Goal: Task Accomplishment & Management: Manage account settings

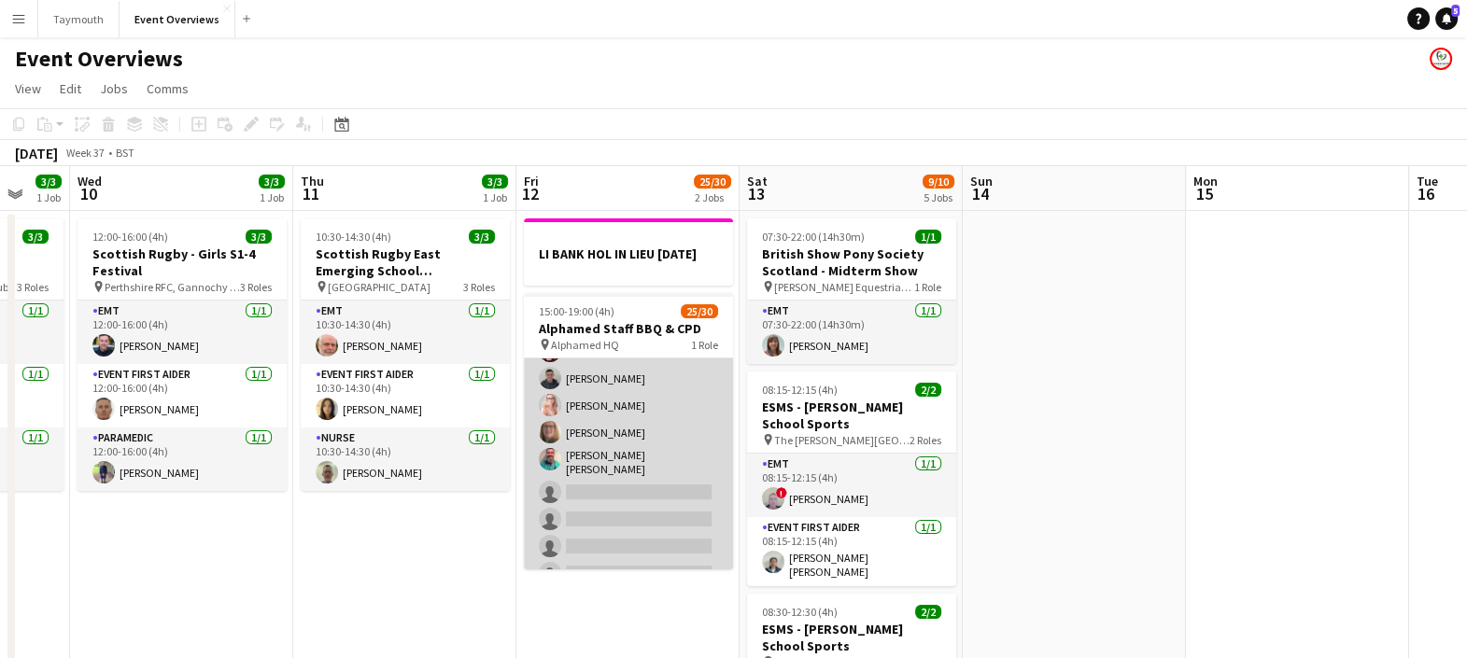
scroll to position [600, 0]
click at [628, 443] on app-card-role "Operations 25/30 15:00-19:00 (4h) [PERSON_NAME] [PERSON_NAME] [PERSON_NAME] [PE…" at bounding box center [628, 188] width 209 height 860
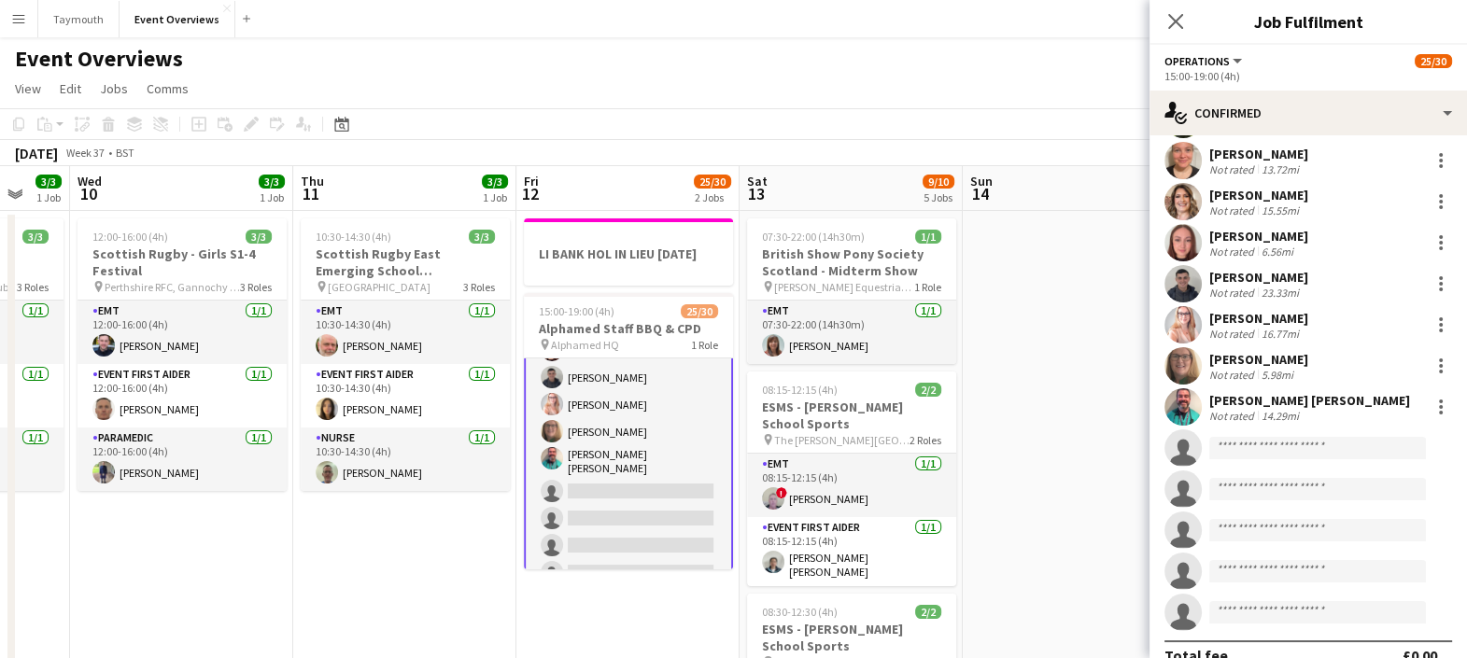
scroll to position [812, 0]
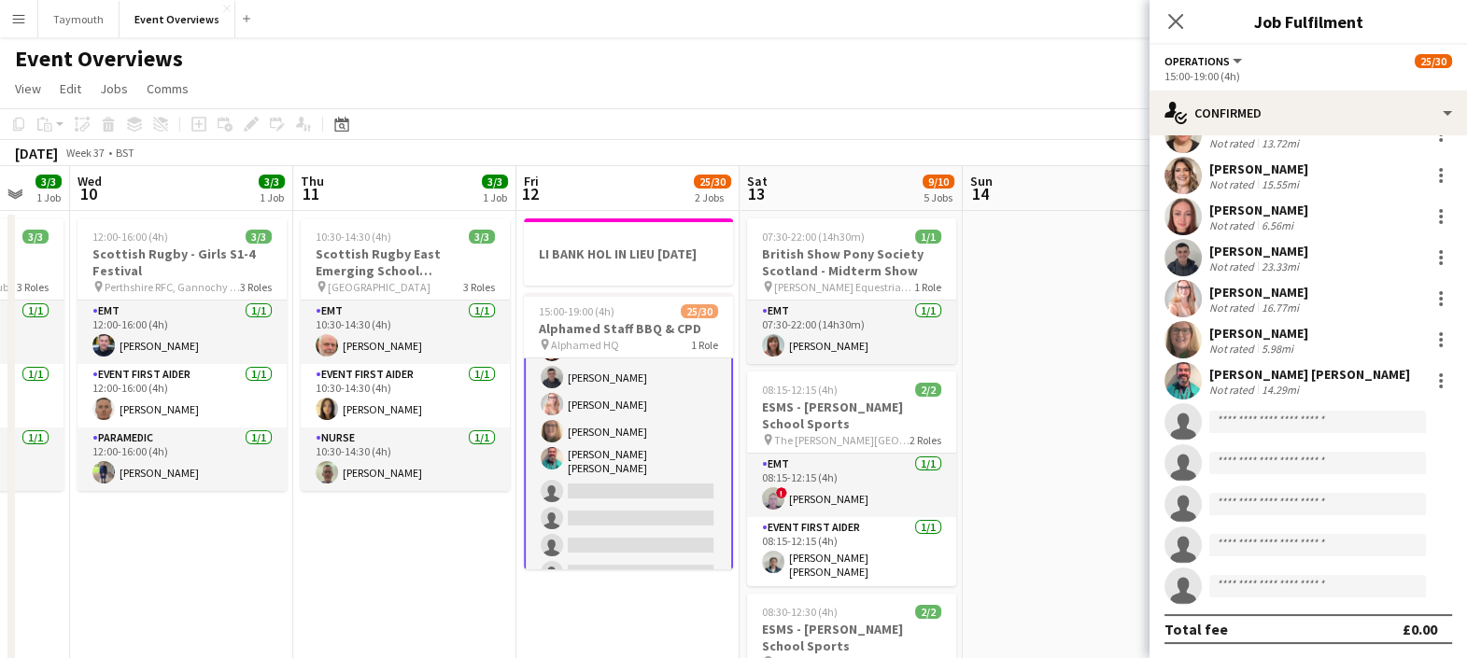
click at [1272, 345] on div "5.98mi" at bounding box center [1277, 349] width 39 height 14
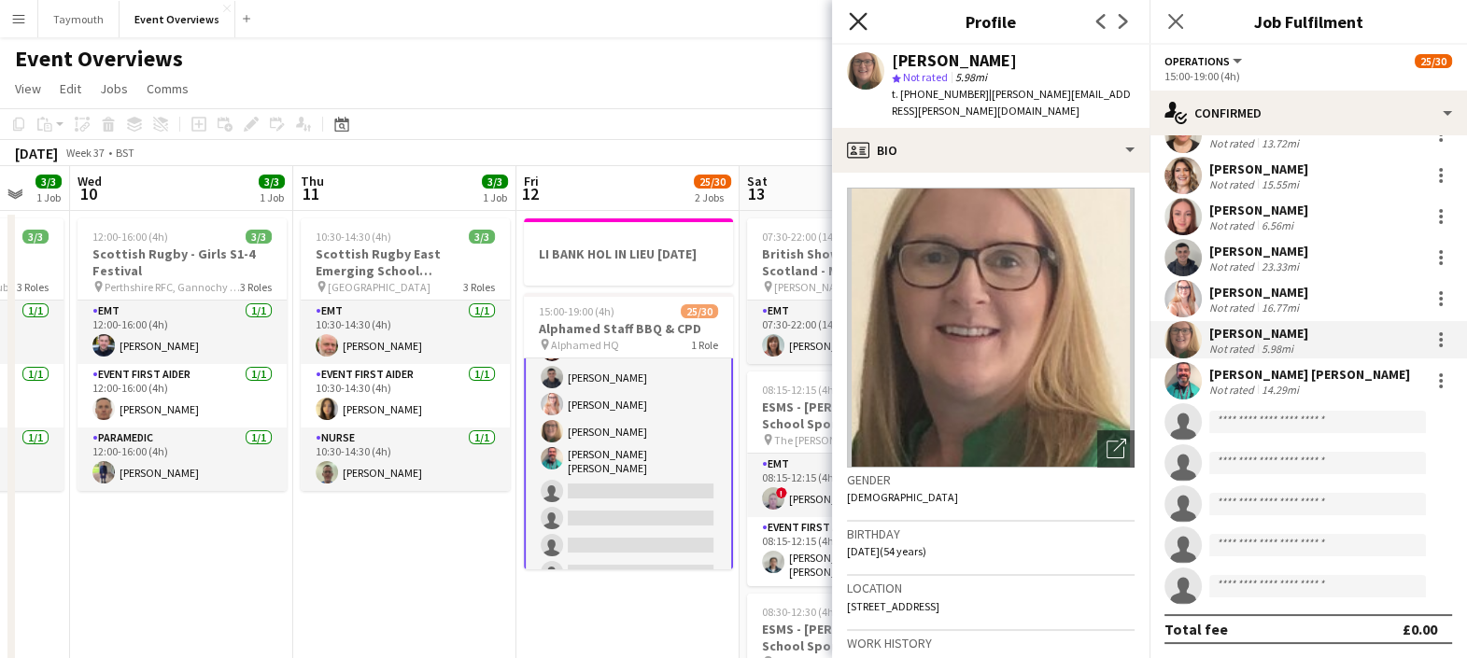
click at [860, 19] on icon at bounding box center [858, 21] width 18 height 18
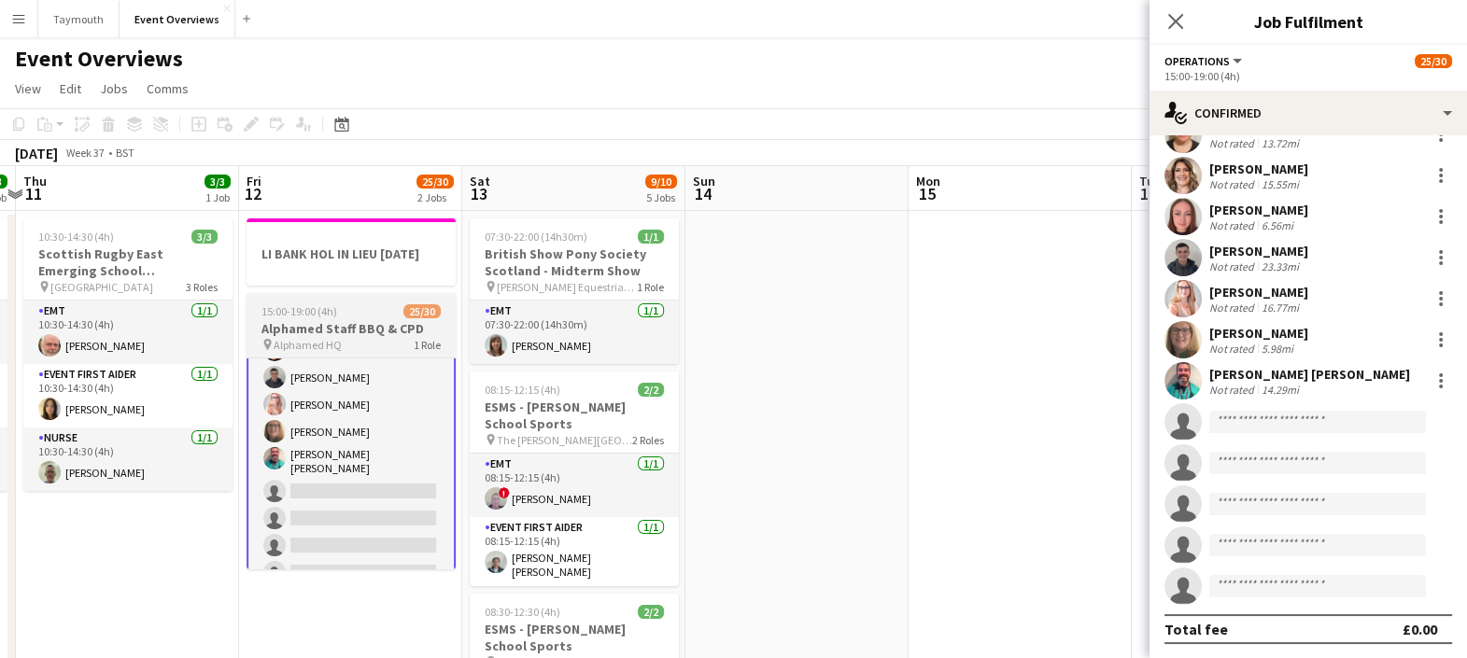
scroll to position [0, 656]
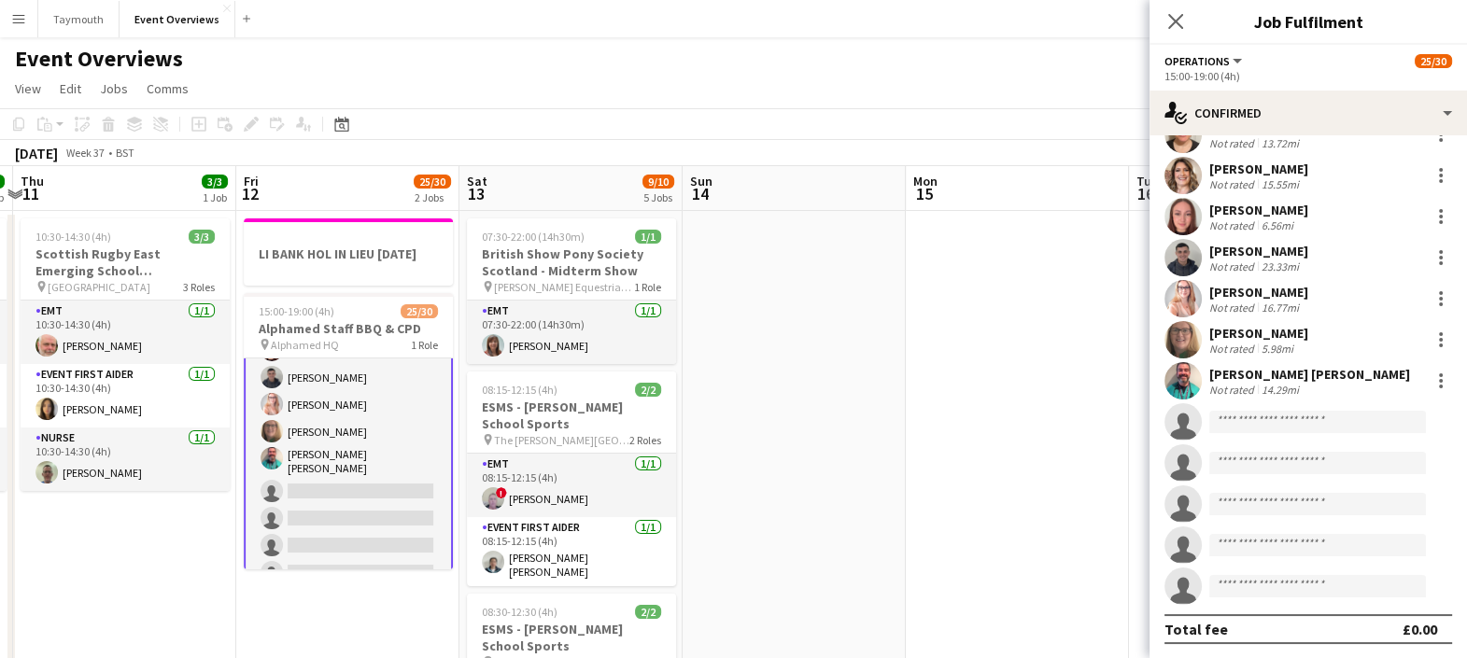
click at [780, 141] on div "[DATE] Week 37 • BST" at bounding box center [733, 153] width 1467 height 26
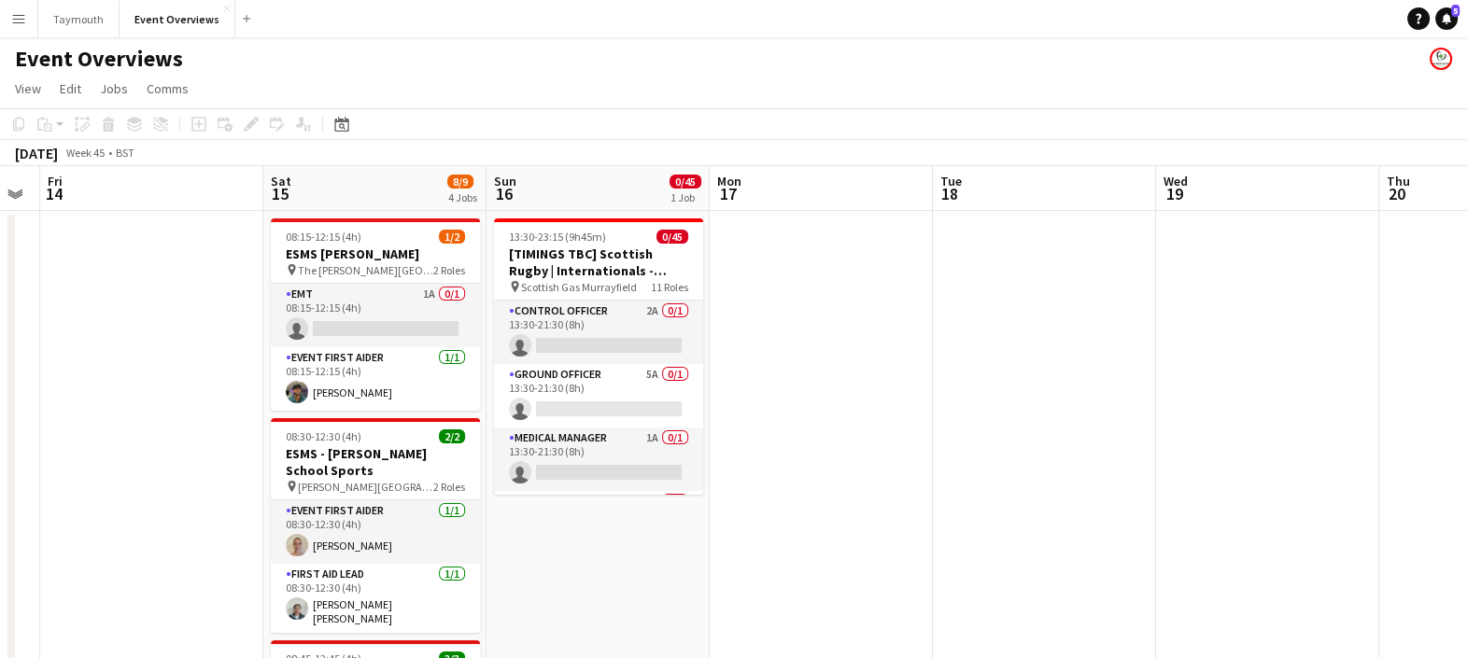
scroll to position [0, 629]
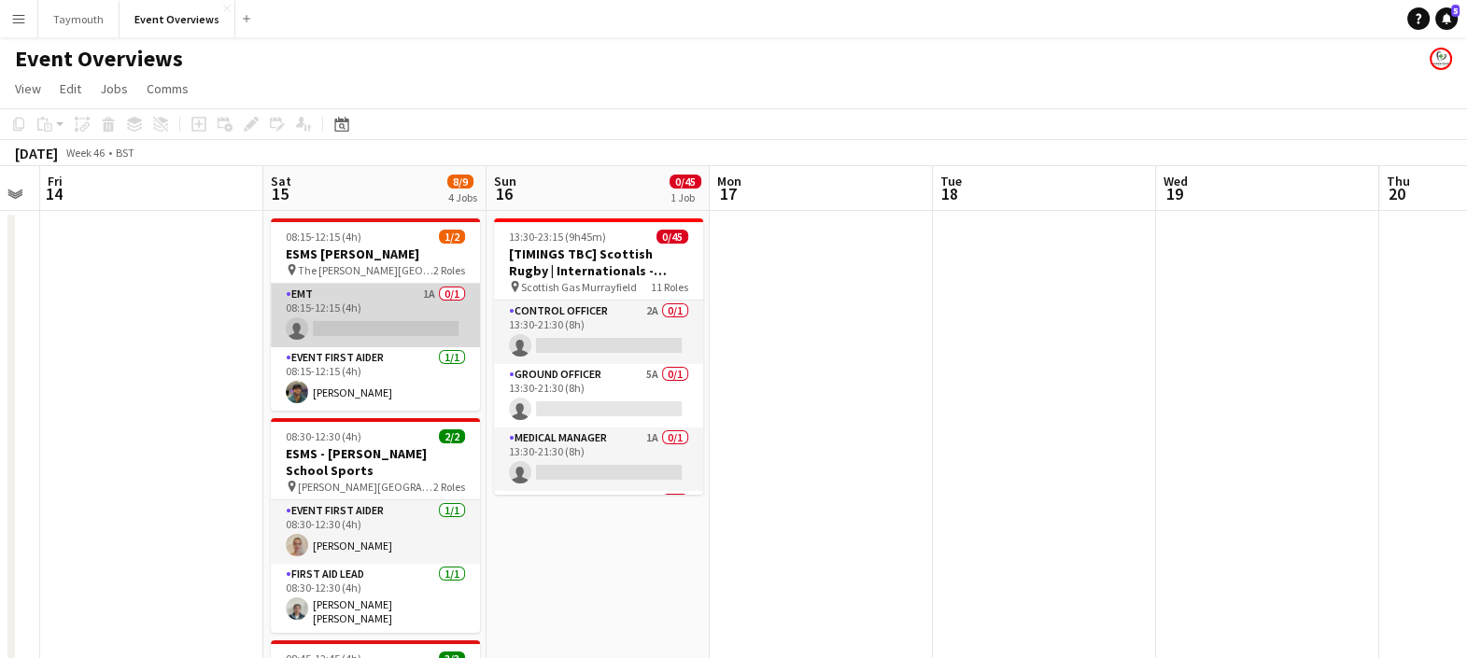
click at [353, 311] on app-card-role "EMT 1A 0/1 08:15-12:15 (4h) single-neutral-actions" at bounding box center [375, 315] width 209 height 63
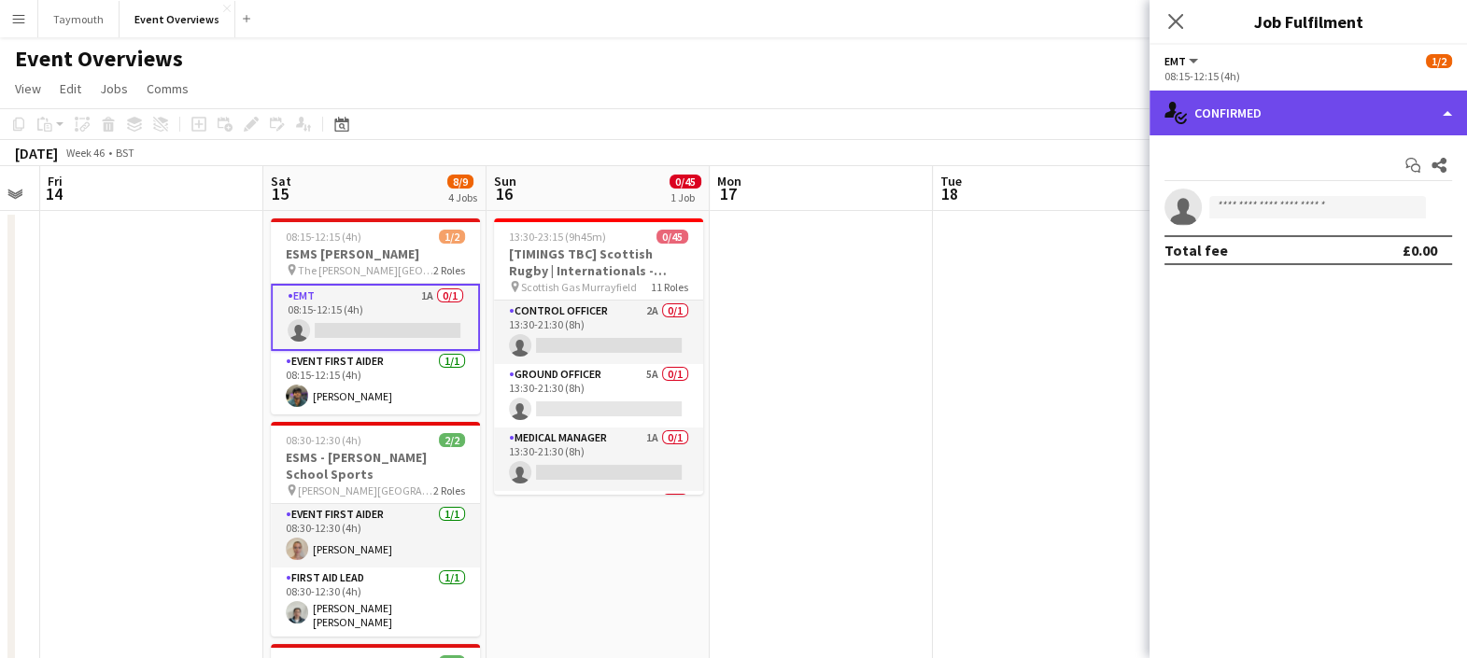
click at [1335, 105] on div "single-neutral-actions-check-2 Confirmed" at bounding box center [1307, 113] width 317 height 45
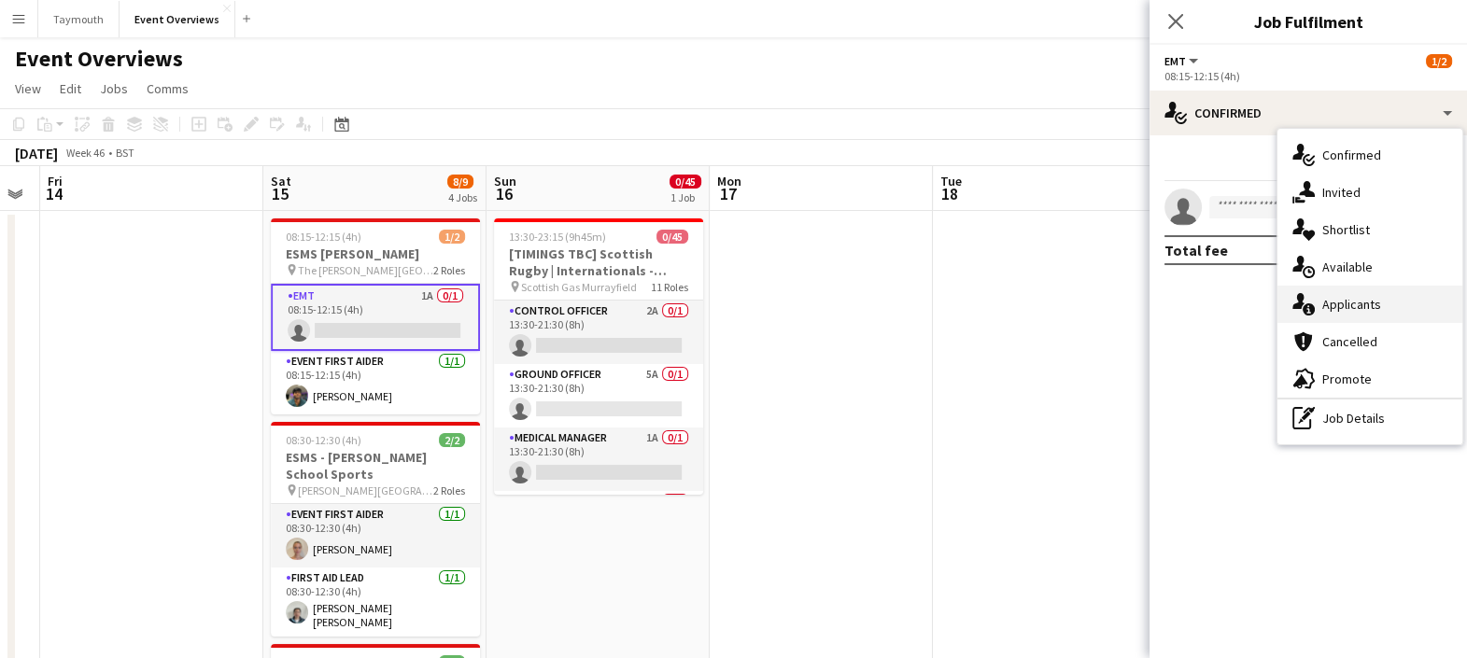
click at [1340, 308] on span "Applicants" at bounding box center [1351, 304] width 59 height 17
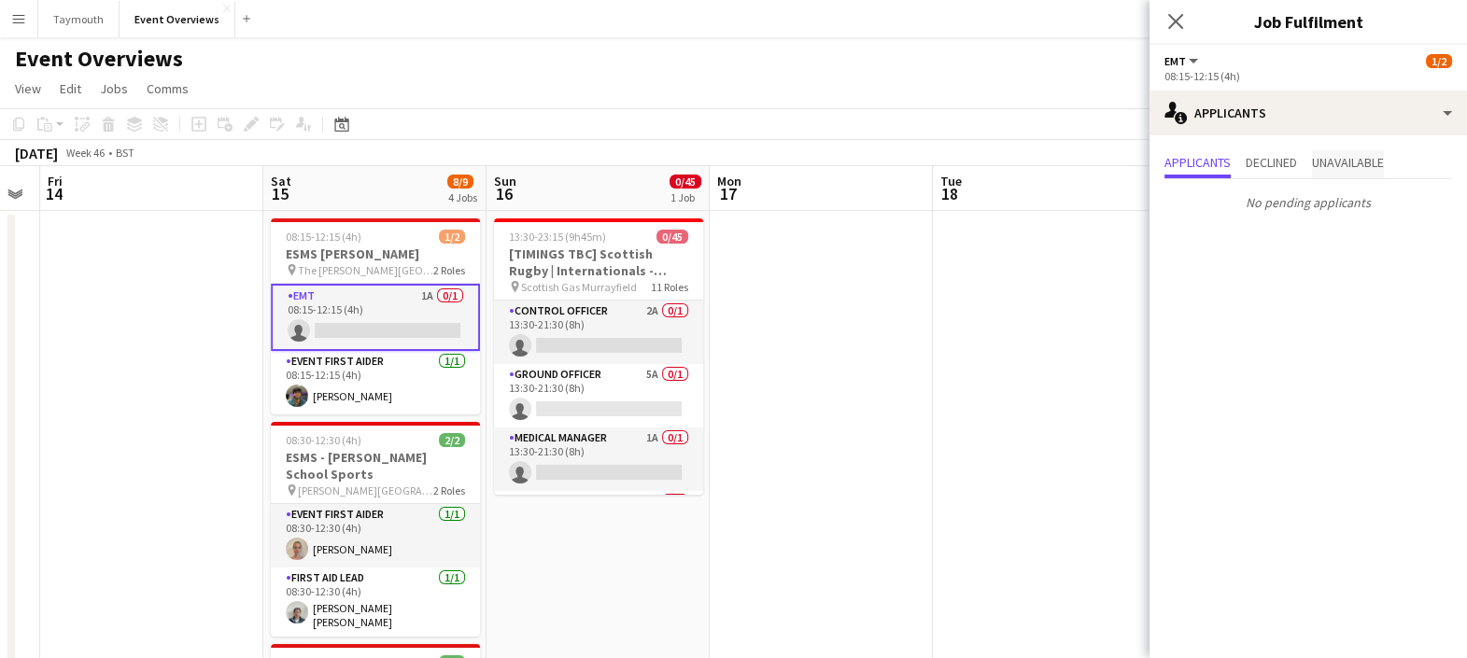
click at [1337, 162] on span "Unavailable" at bounding box center [1348, 162] width 72 height 13
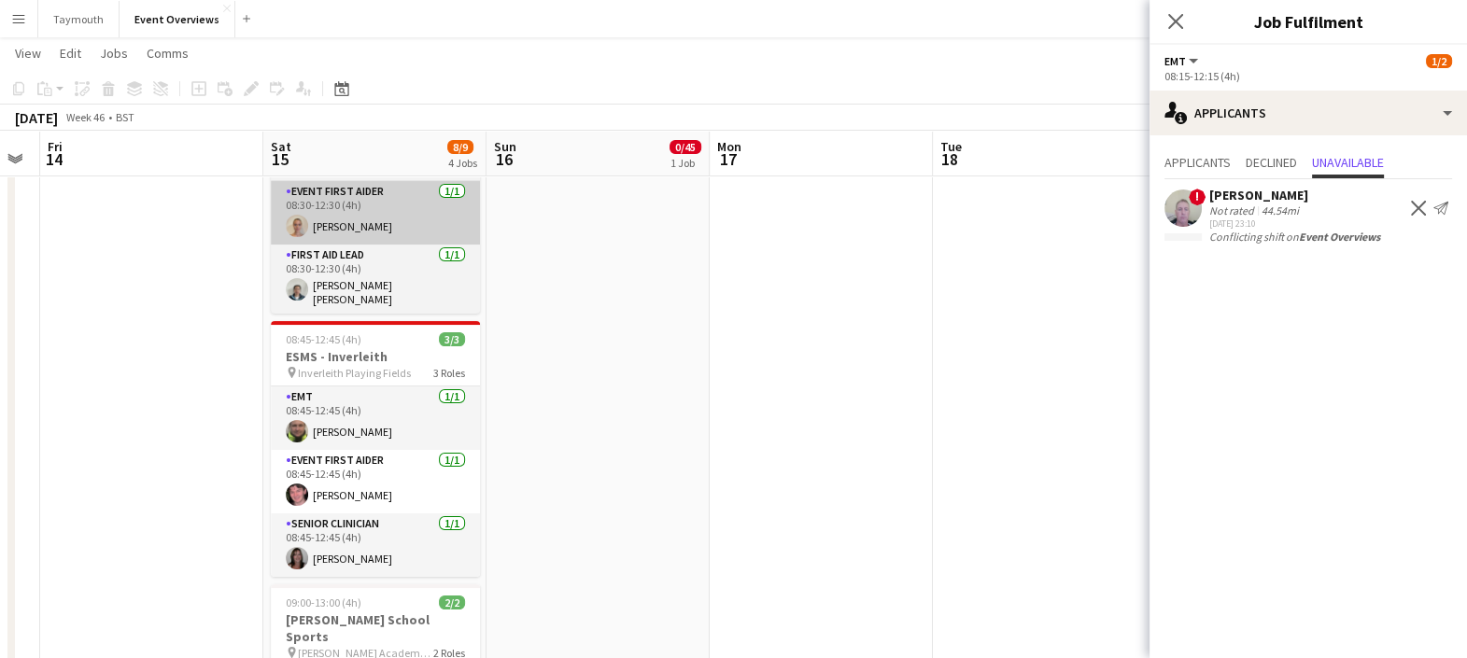
scroll to position [322, 0]
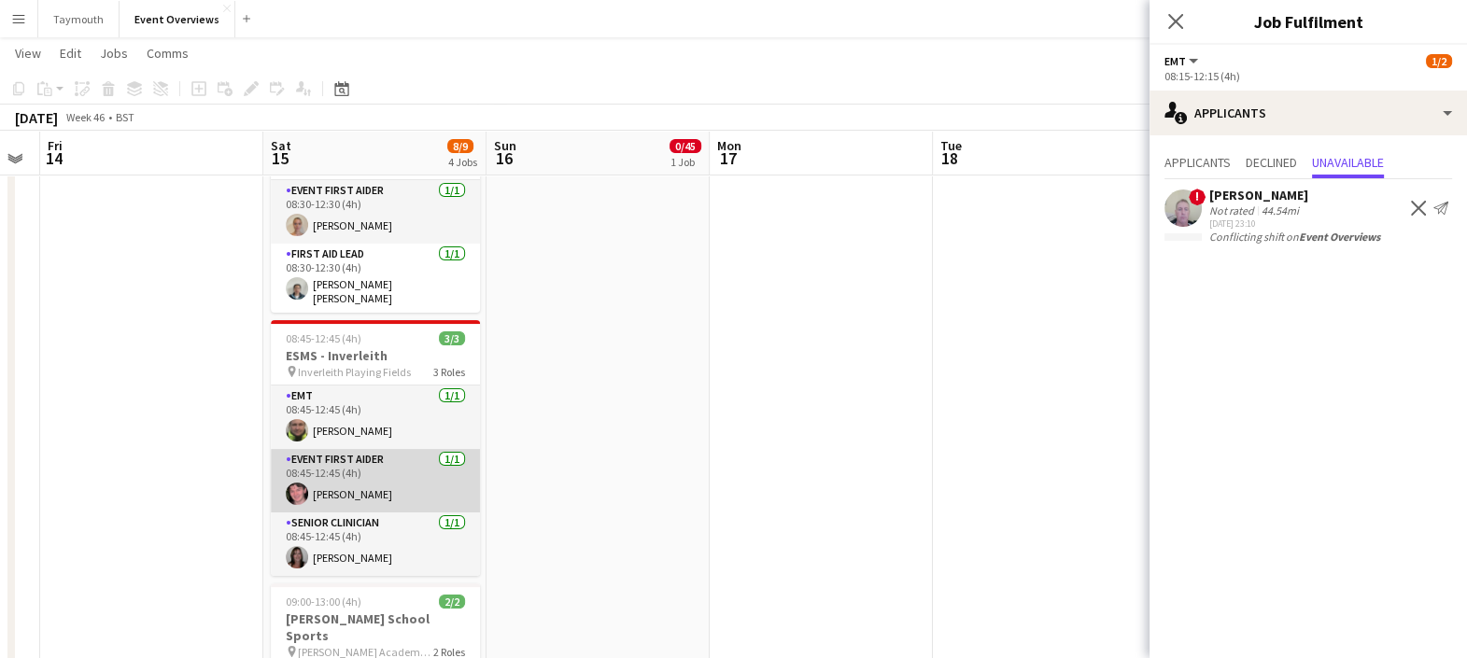
click at [399, 455] on app-card-role "Event First Aider [DATE] 08:45-12:45 (4h) [PERSON_NAME]" at bounding box center [375, 480] width 209 height 63
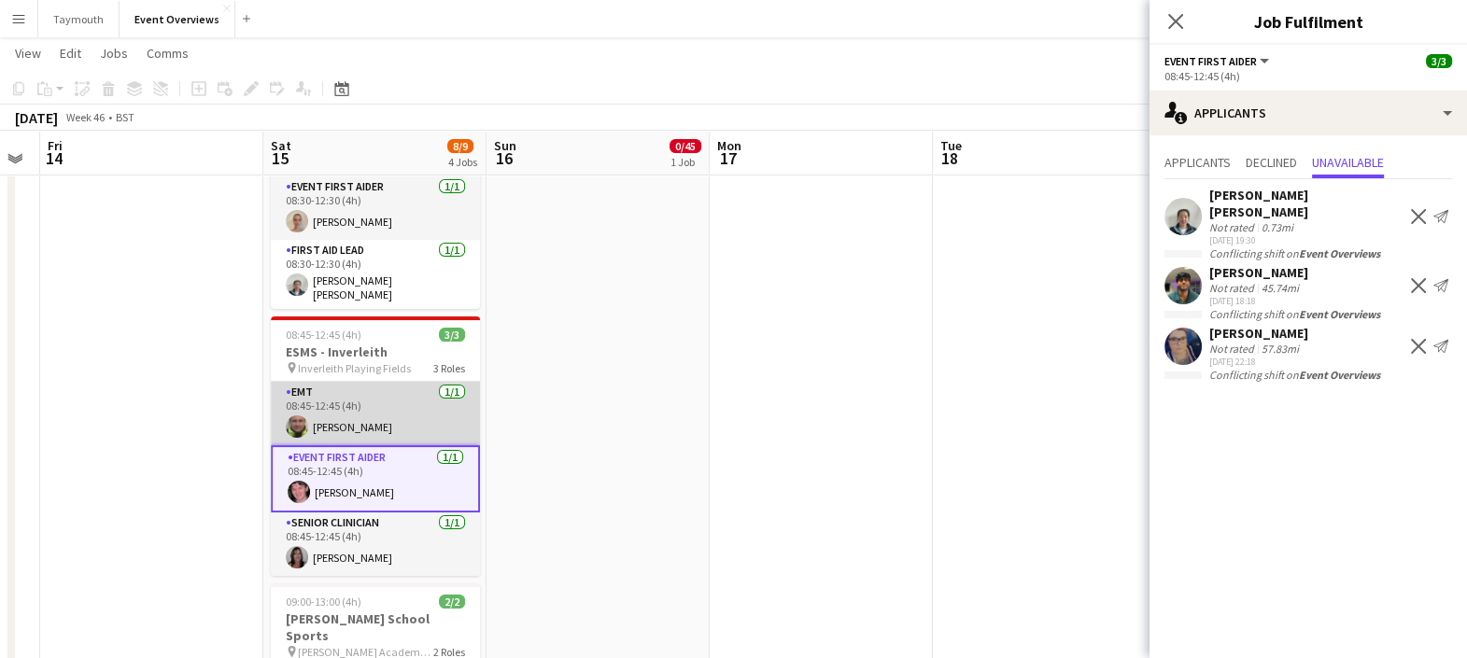
click at [401, 392] on app-card-role "EMT [DATE] 08:45-12:45 (4h) [PERSON_NAME]" at bounding box center [375, 413] width 209 height 63
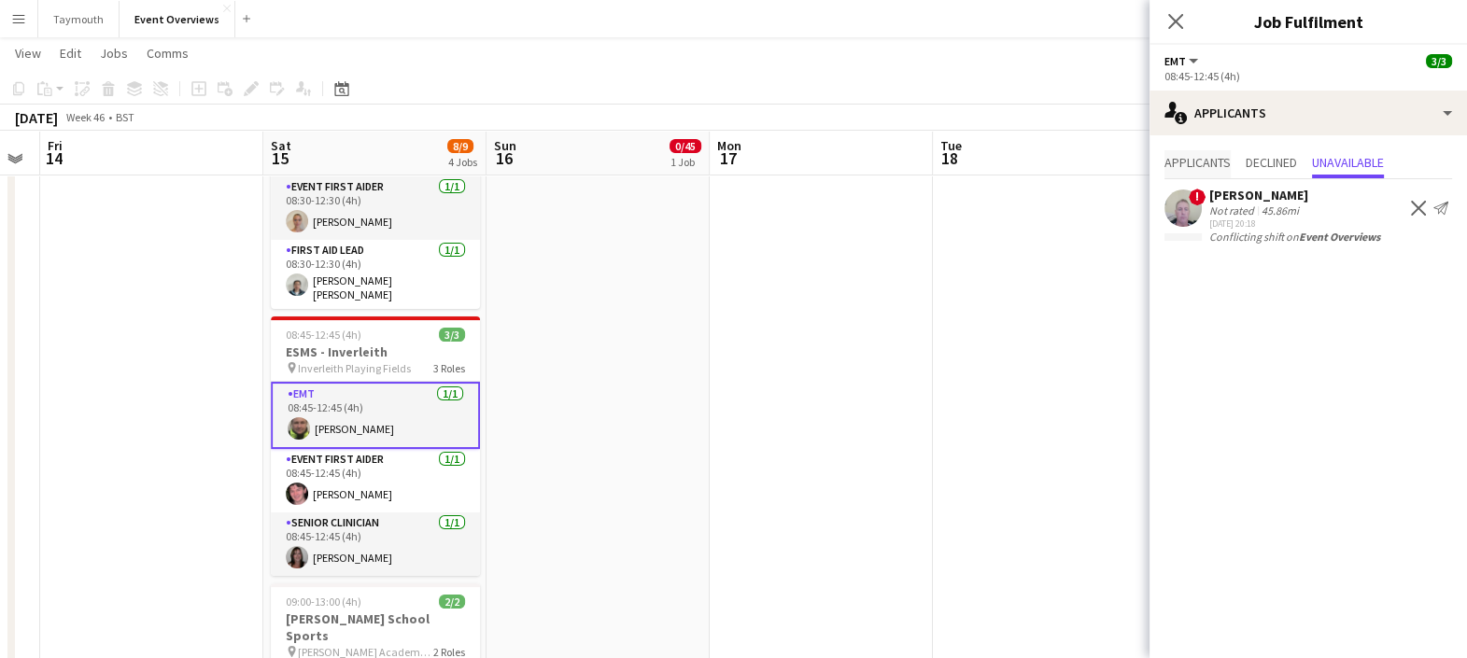
click at [1203, 162] on span "Applicants" at bounding box center [1197, 162] width 66 height 13
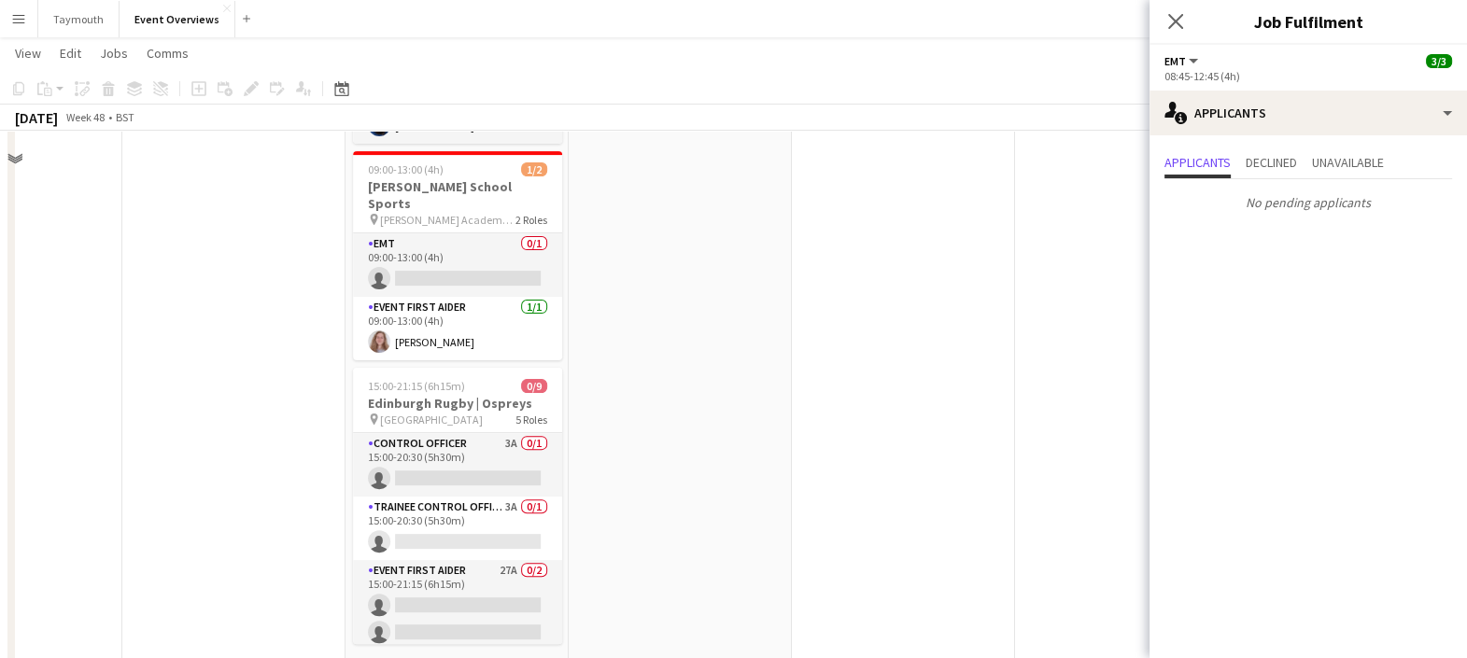
scroll to position [751, 0]
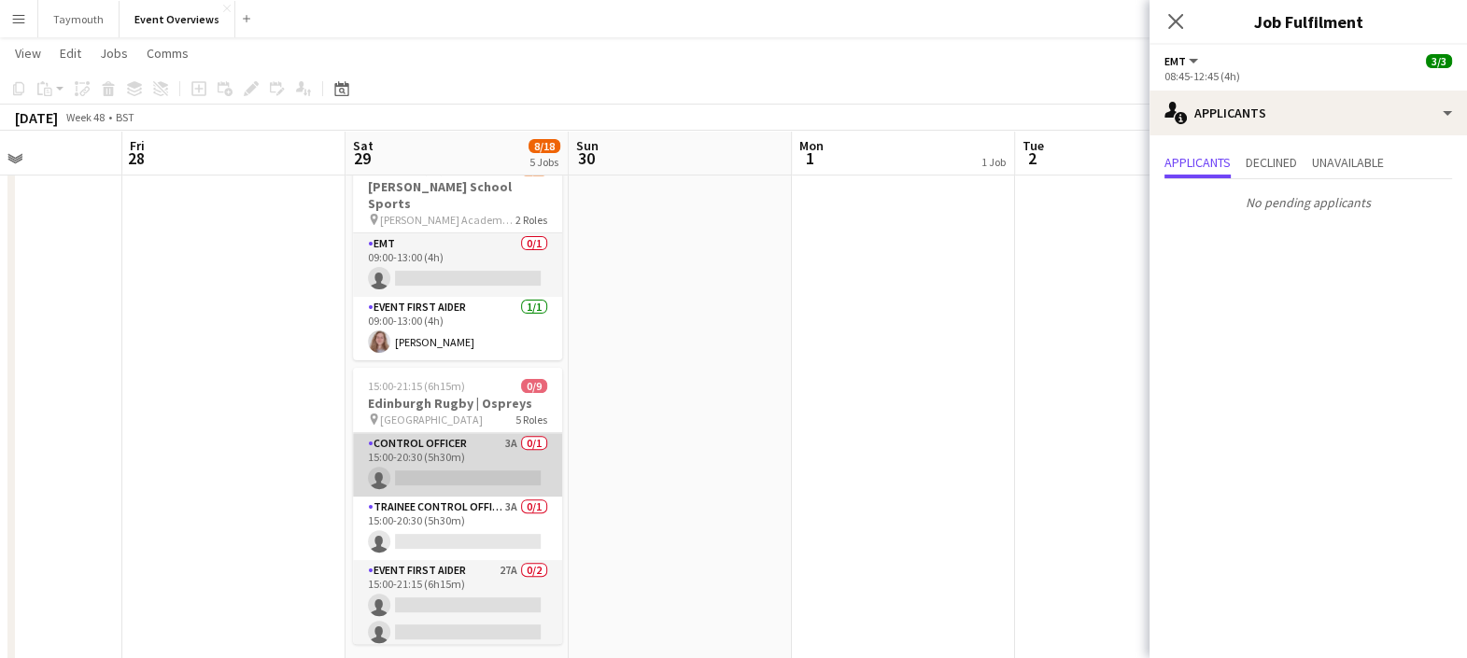
click at [448, 439] on app-card-role "Control Officer 3A 0/1 15:00-20:30 (5h30m) single-neutral-actions" at bounding box center [457, 464] width 209 height 63
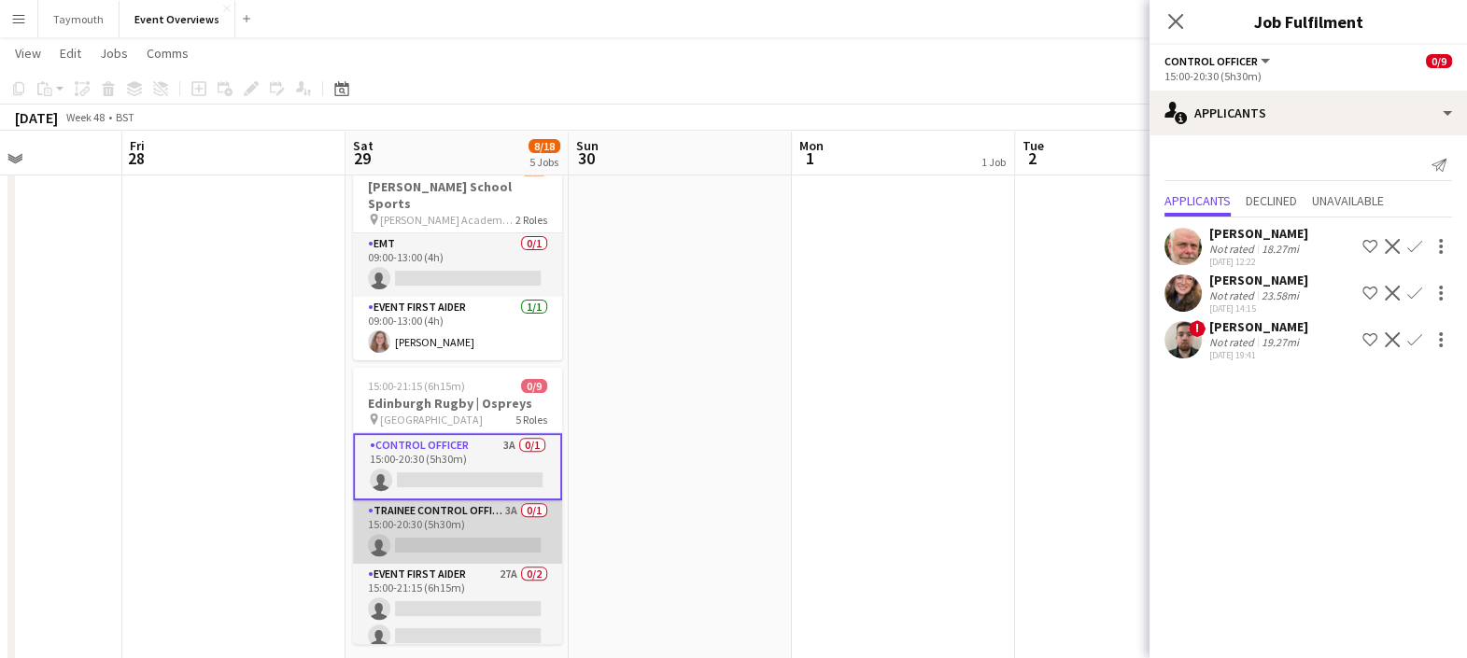
click at [428, 500] on app-card-role "Trainee Control Officer 3A 0/1 15:00-20:30 (5h30m) single-neutral-actions" at bounding box center [457, 531] width 209 height 63
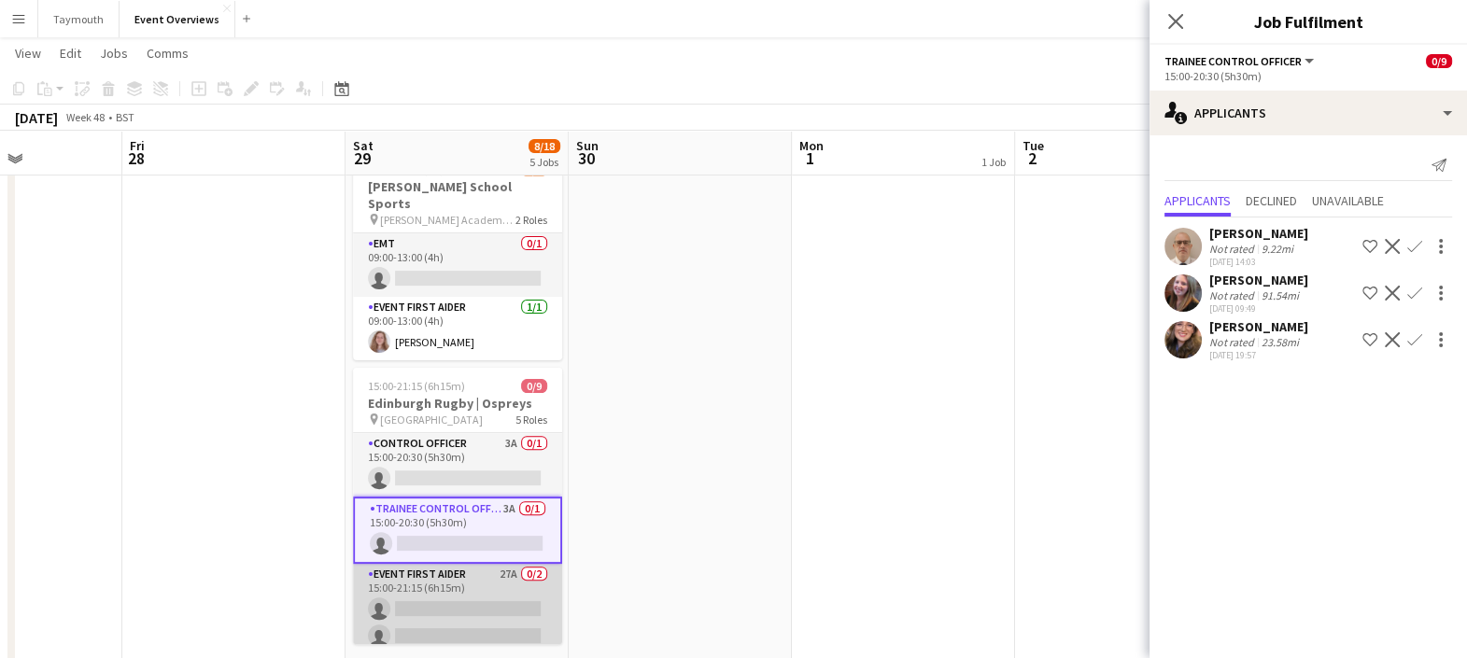
click at [486, 598] on app-card-role "Event First Aider 27A 0/2 15:00-21:15 (6h15m) single-neutral-actions single-neu…" at bounding box center [457, 609] width 209 height 91
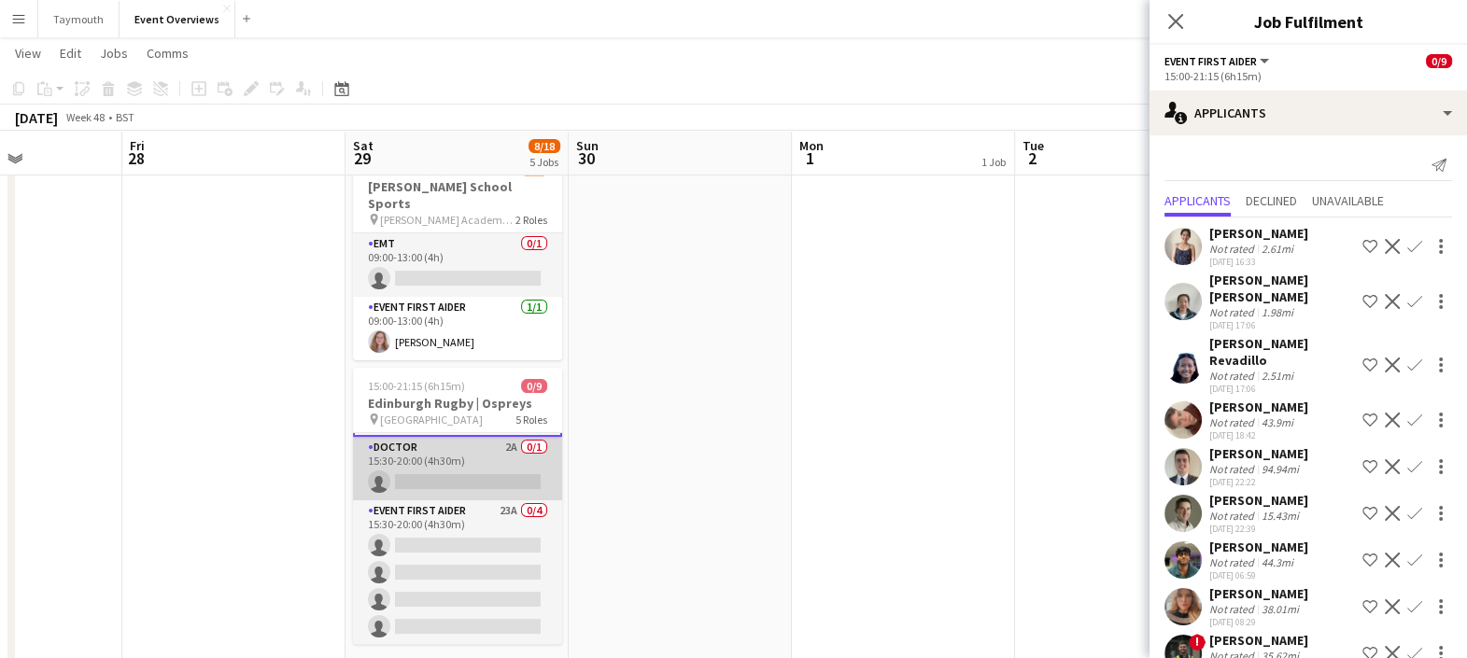
click at [462, 438] on app-card-role "Doctor 2A 0/1 15:30-20:00 (4h30m) single-neutral-actions" at bounding box center [457, 468] width 209 height 63
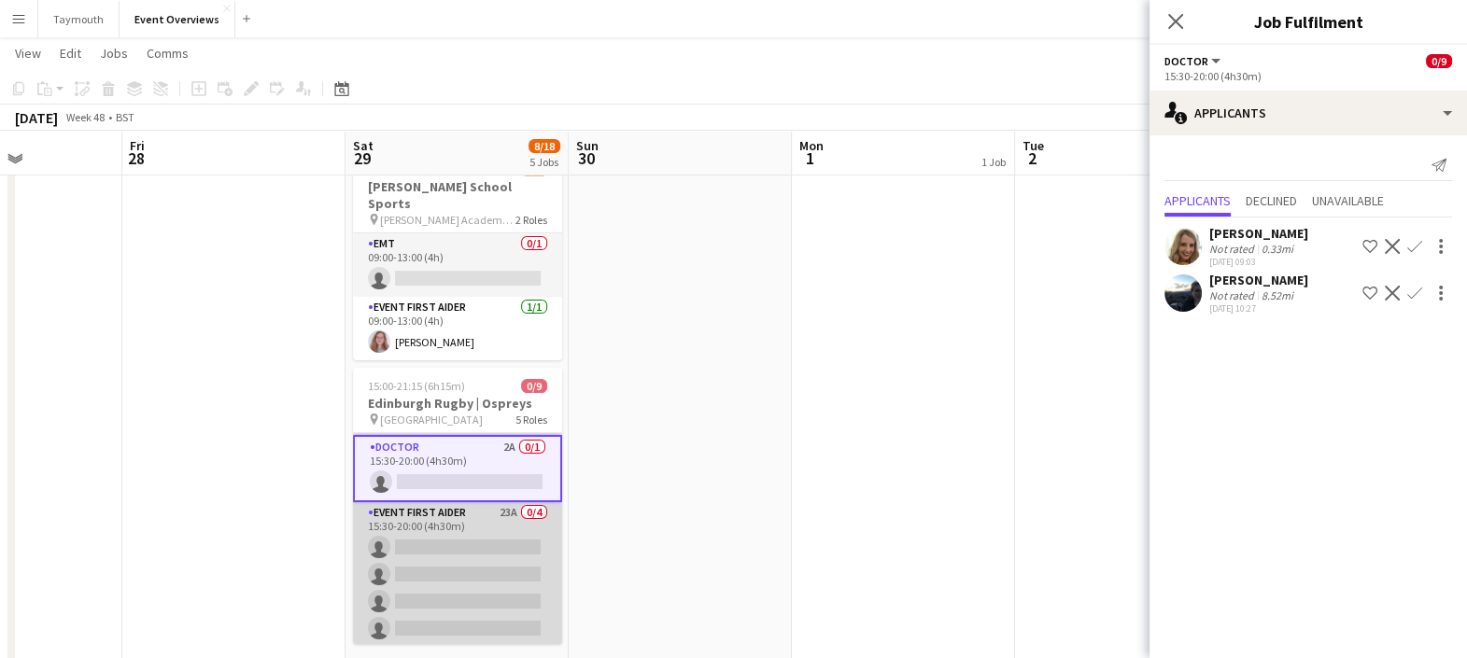
click at [461, 542] on app-card-role "Event First Aider 23A 0/4 15:30-20:00 (4h30m) single-neutral-actions single-neu…" at bounding box center [457, 574] width 209 height 145
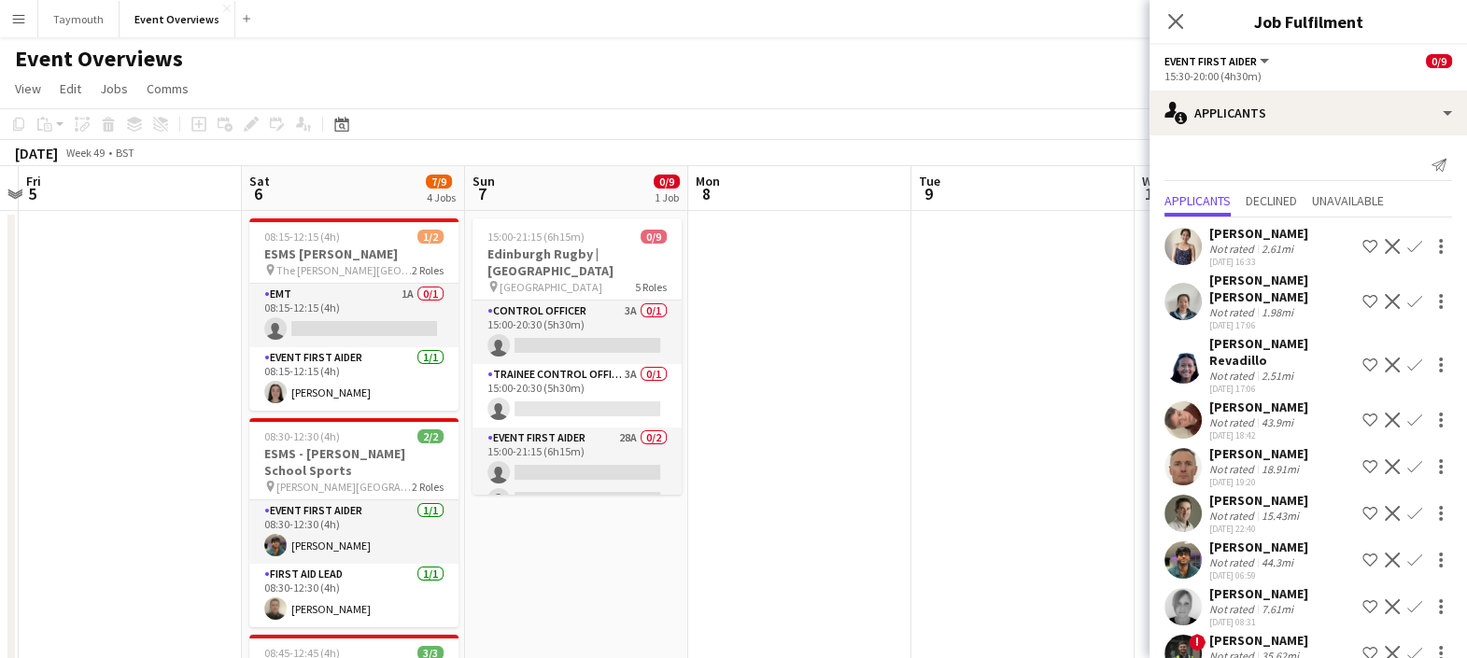
scroll to position [0, 645]
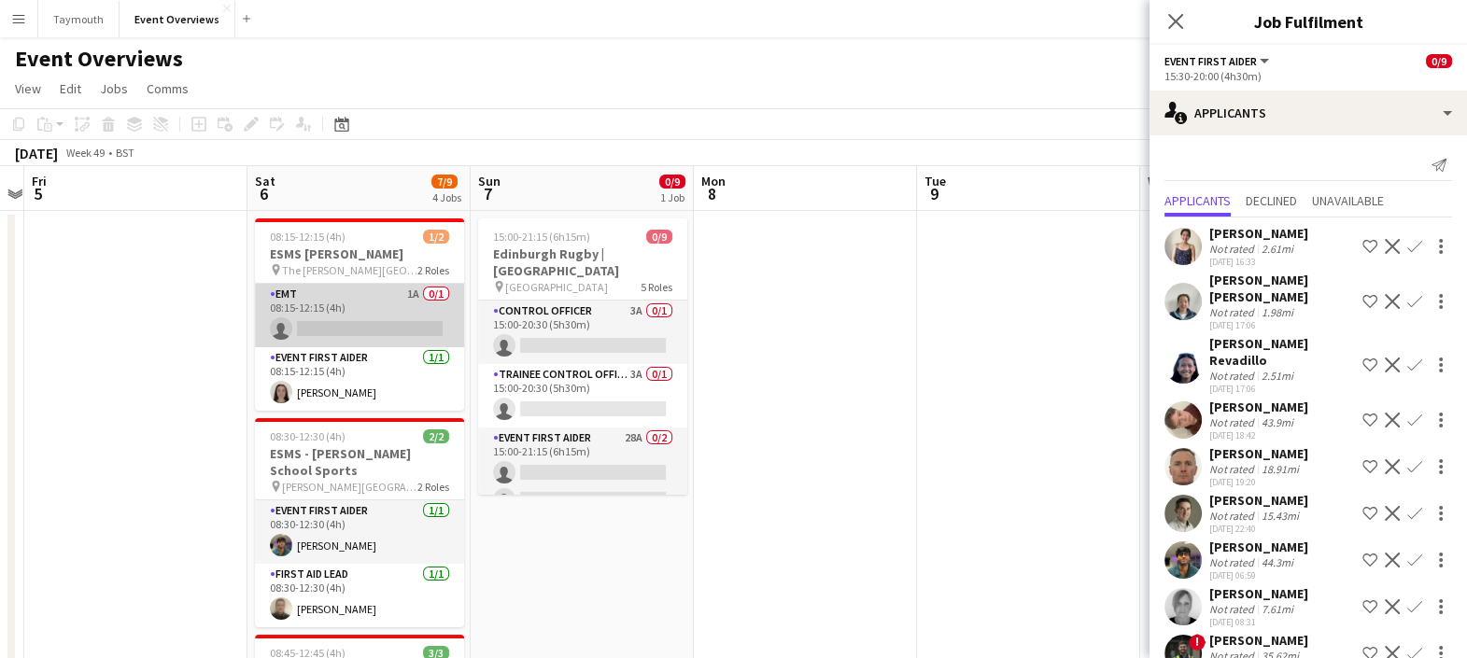
click at [373, 308] on app-card-role "EMT 1A 0/1 08:15-12:15 (4h) single-neutral-actions" at bounding box center [359, 315] width 209 height 63
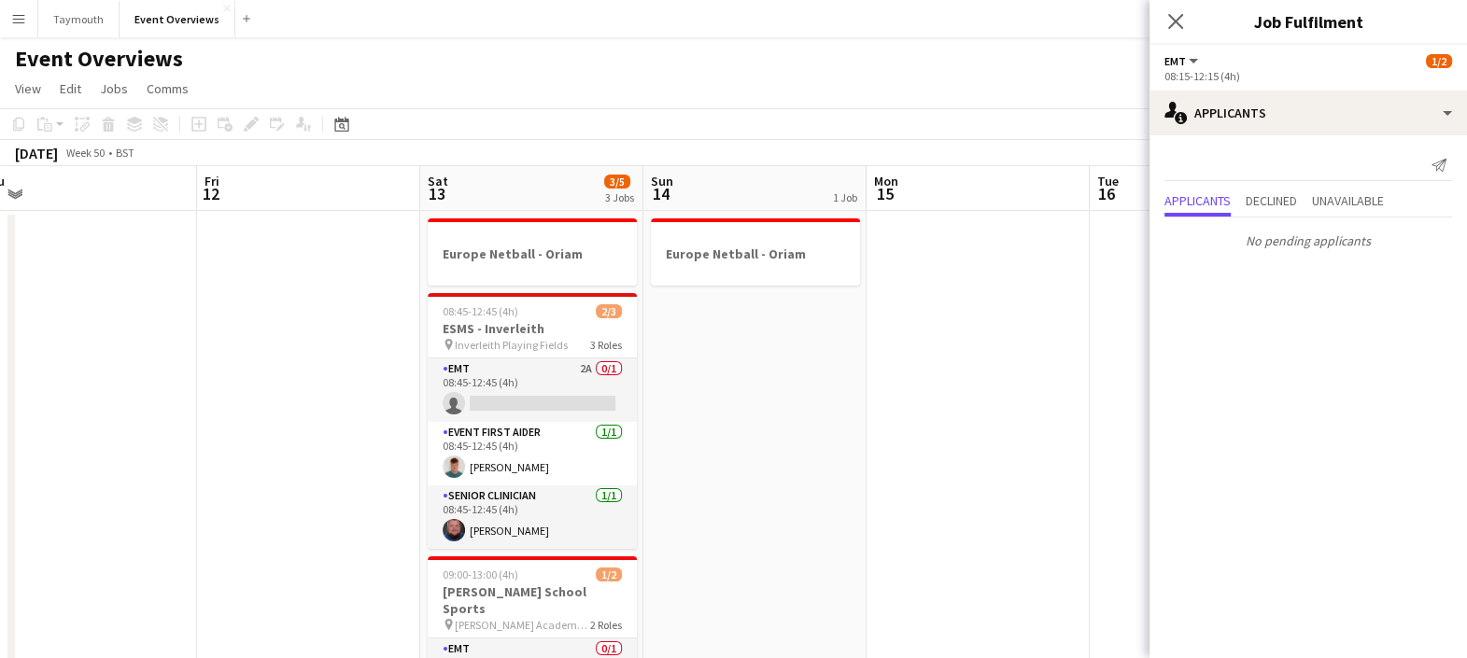
scroll to position [0, 697]
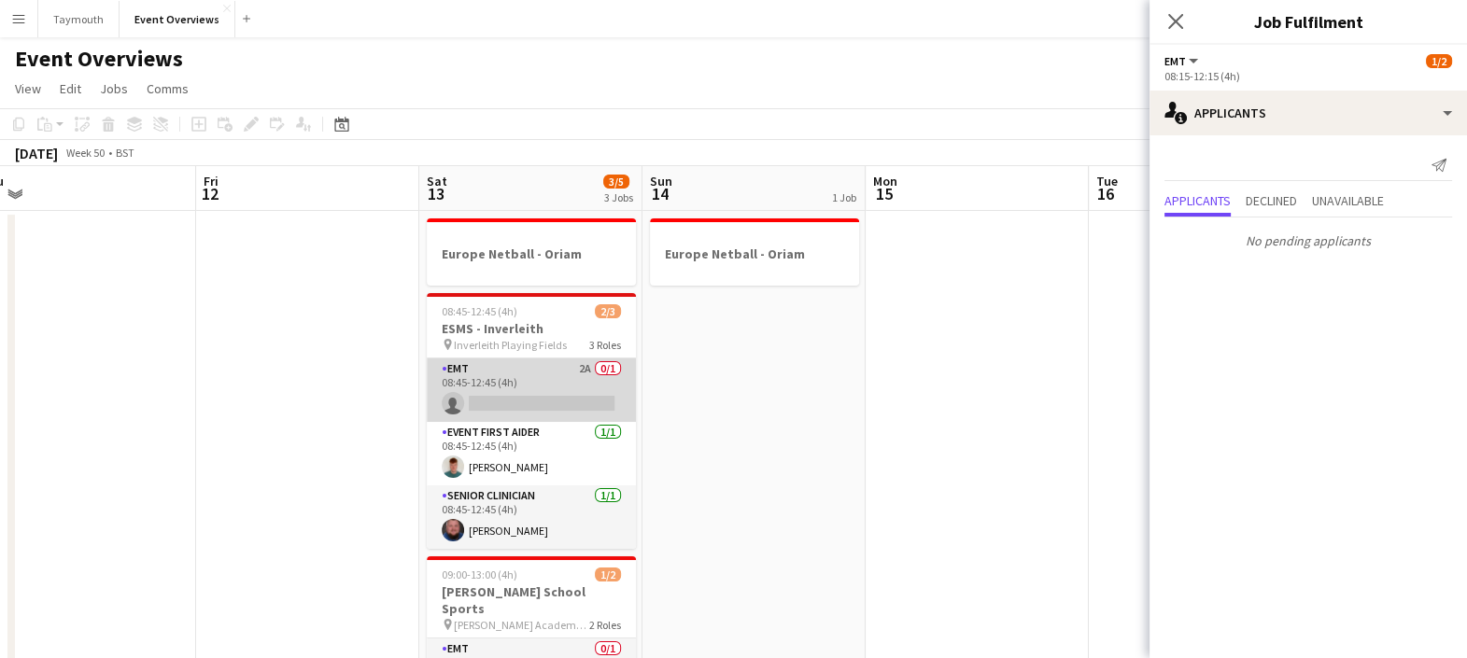
click at [549, 390] on app-card-role "EMT 2A 0/1 08:45-12:45 (4h) single-neutral-actions" at bounding box center [531, 390] width 209 height 63
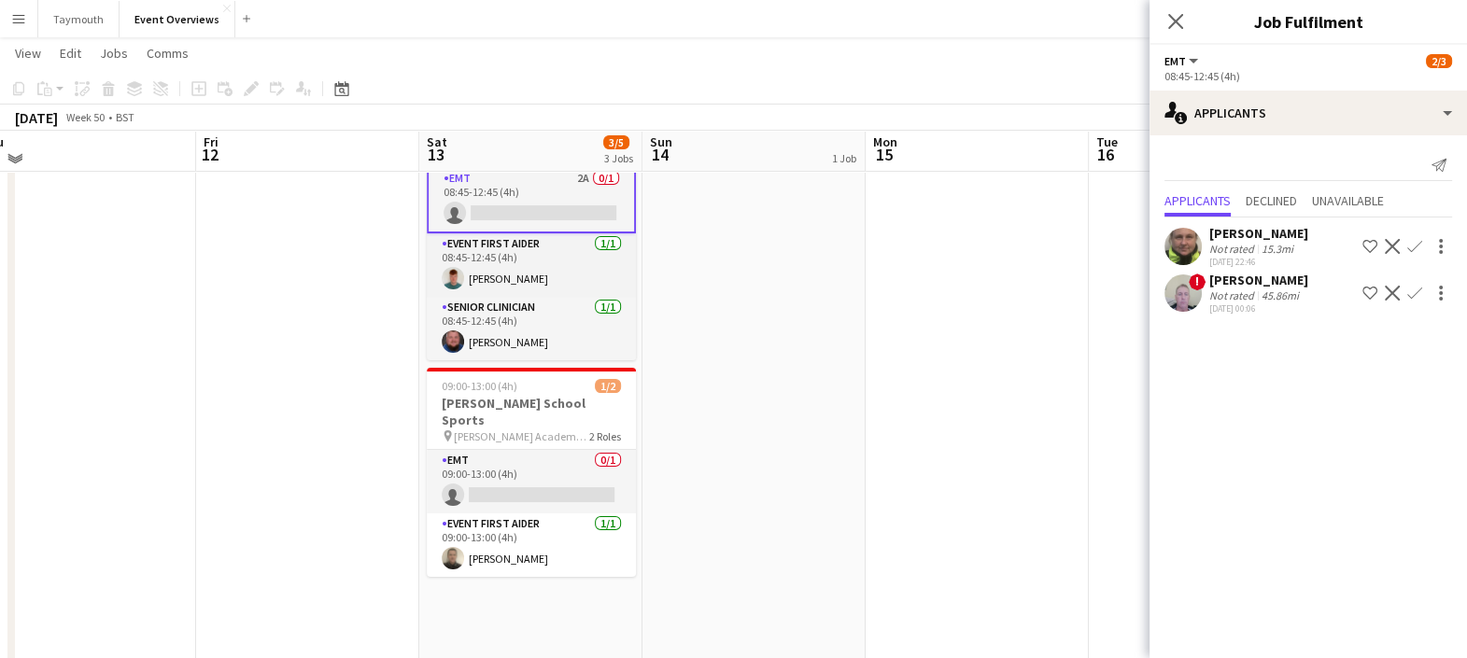
scroll to position [184, 0]
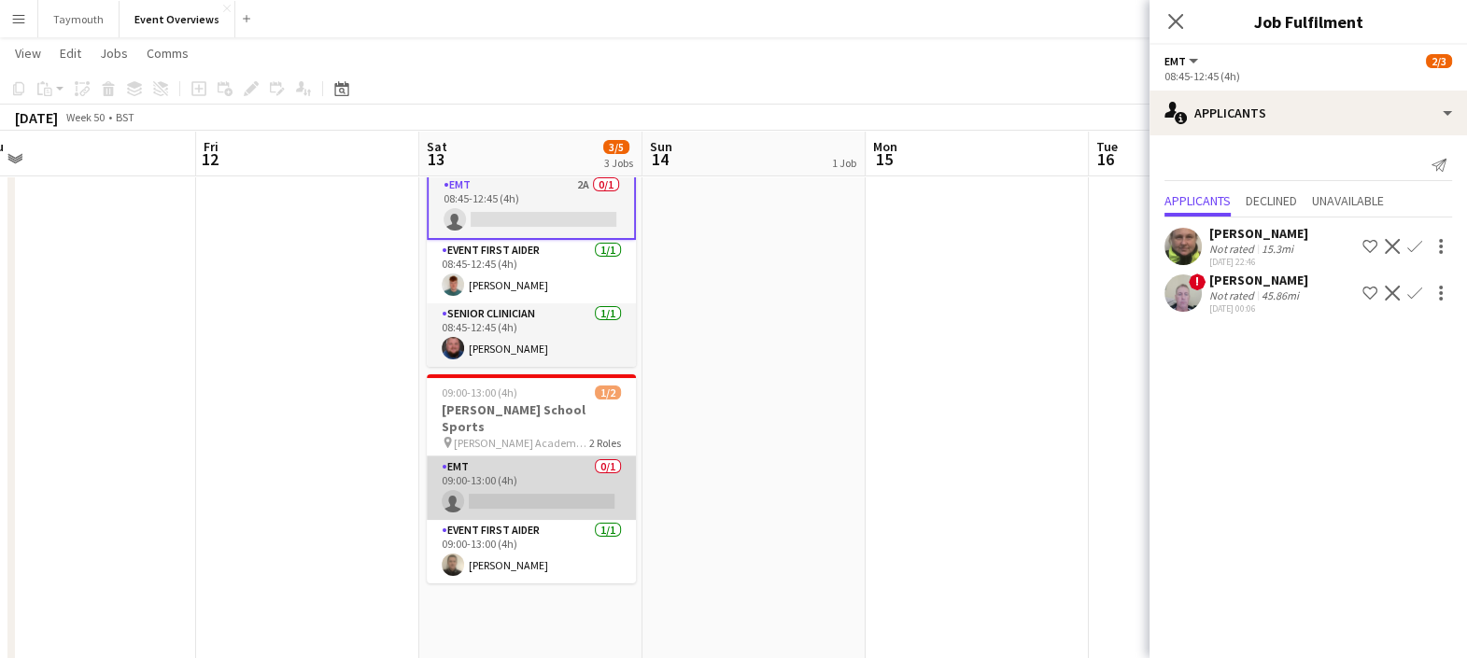
click at [528, 484] on app-card-role "EMT 0/1 09:00-13:00 (4h) single-neutral-actions" at bounding box center [531, 488] width 209 height 63
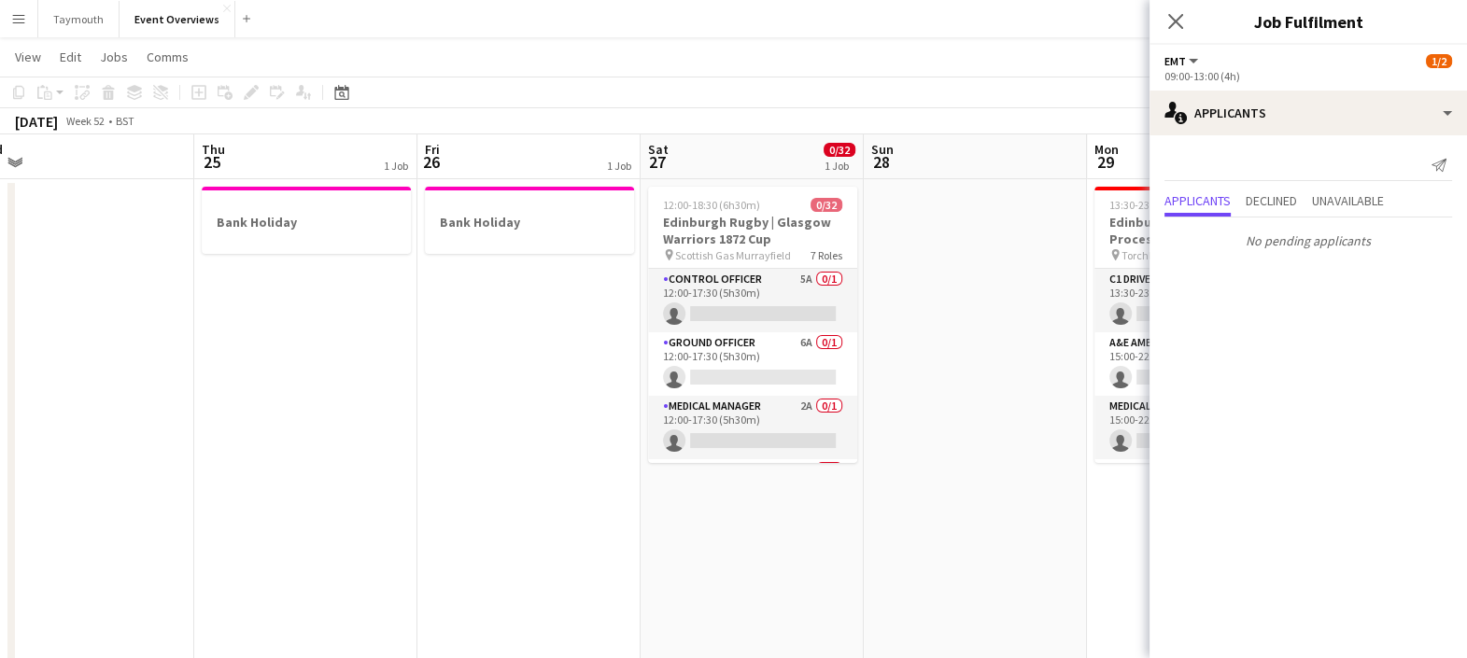
scroll to position [0, 700]
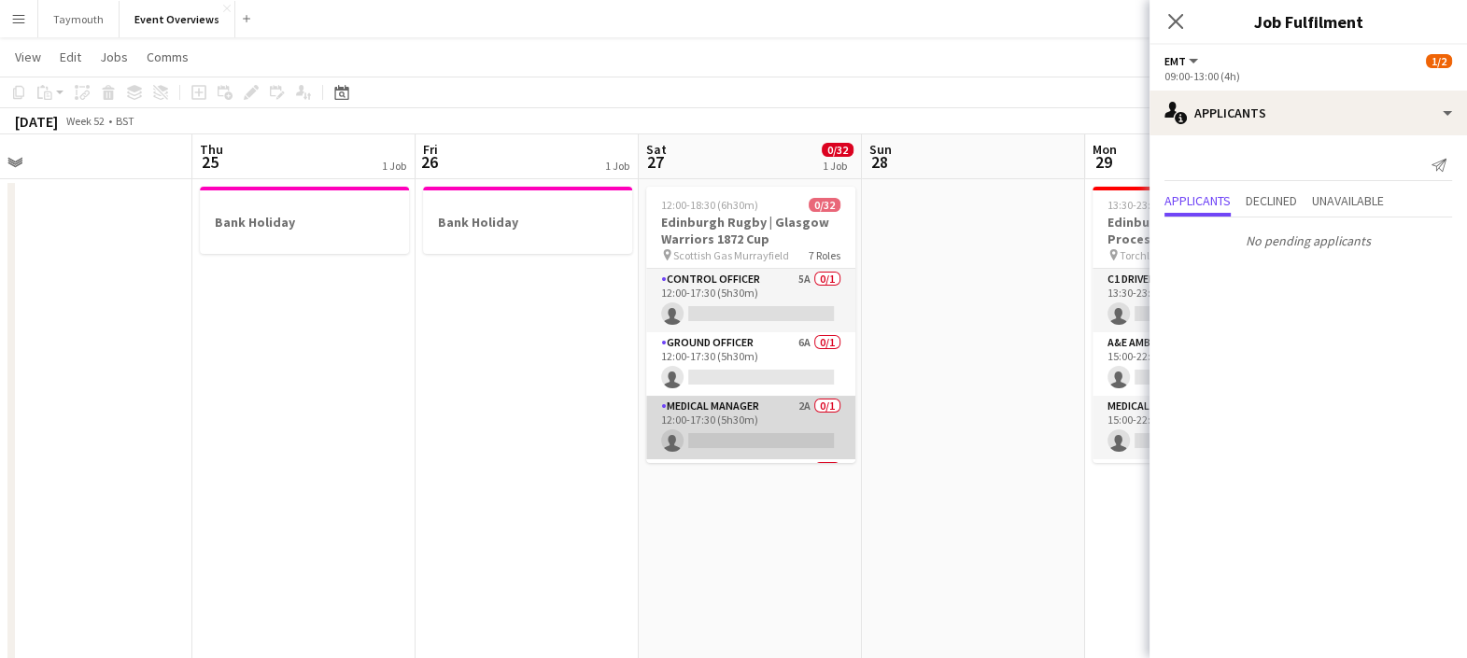
click at [727, 408] on app-card-role "Medical Manager 2A 0/1 12:00-17:30 (5h30m) single-neutral-actions" at bounding box center [750, 427] width 209 height 63
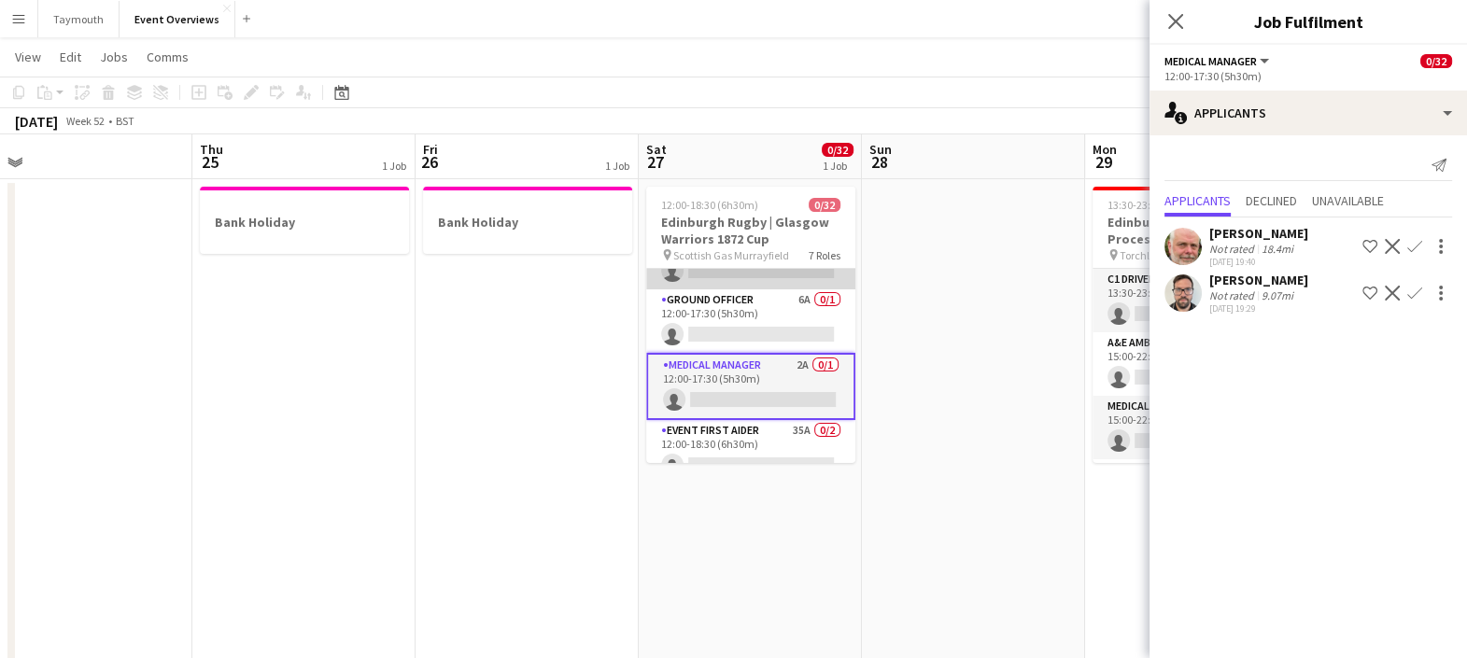
scroll to position [0, 0]
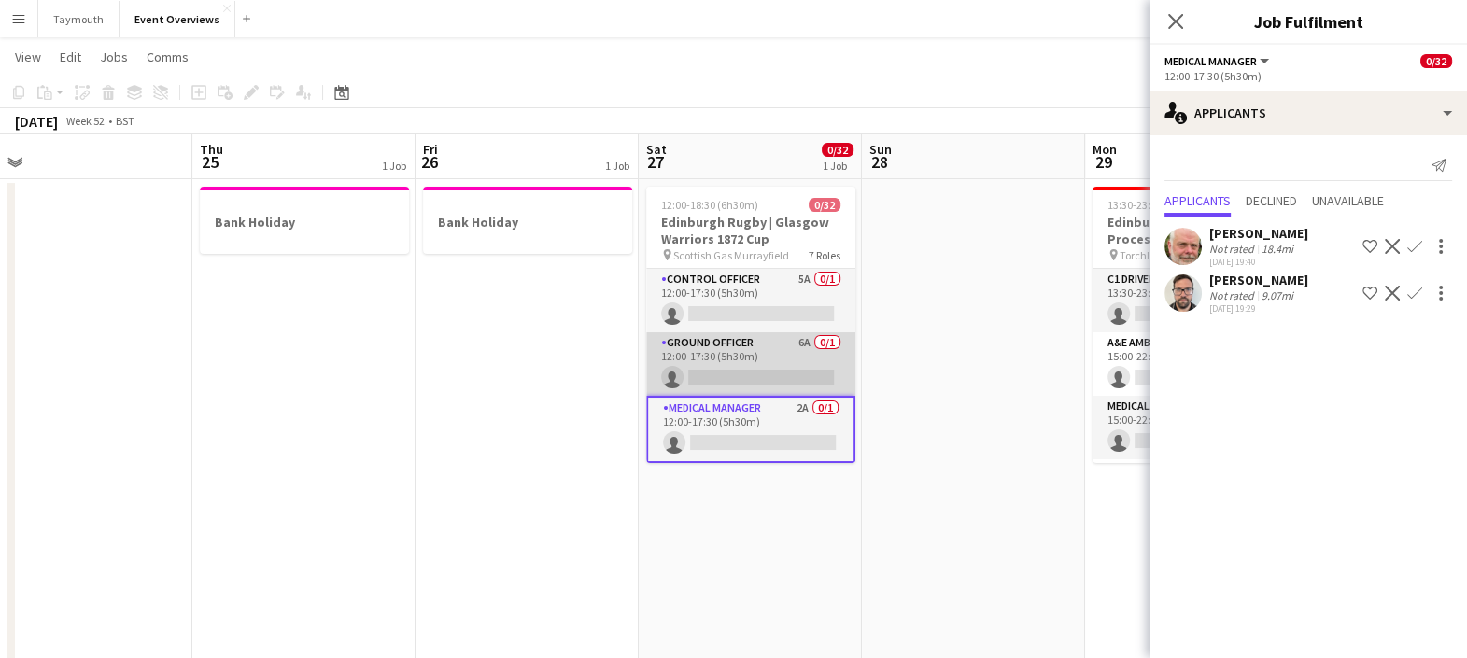
click at [749, 373] on app-card-role "Ground Officer 6A 0/1 12:00-17:30 (5h30m) single-neutral-actions" at bounding box center [750, 363] width 209 height 63
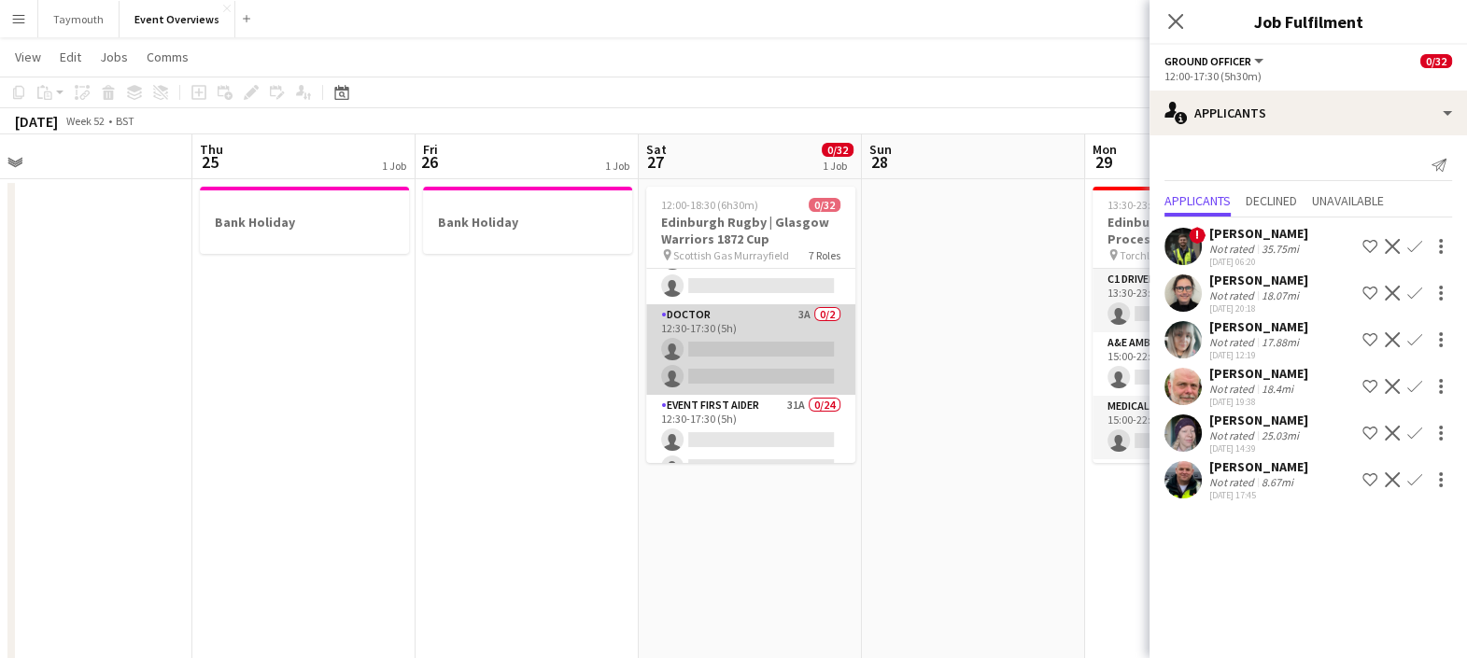
click at [751, 371] on app-card-role "Doctor 3A 0/2 12:30-17:30 (5h) single-neutral-actions single-neutral-actions" at bounding box center [750, 349] width 209 height 91
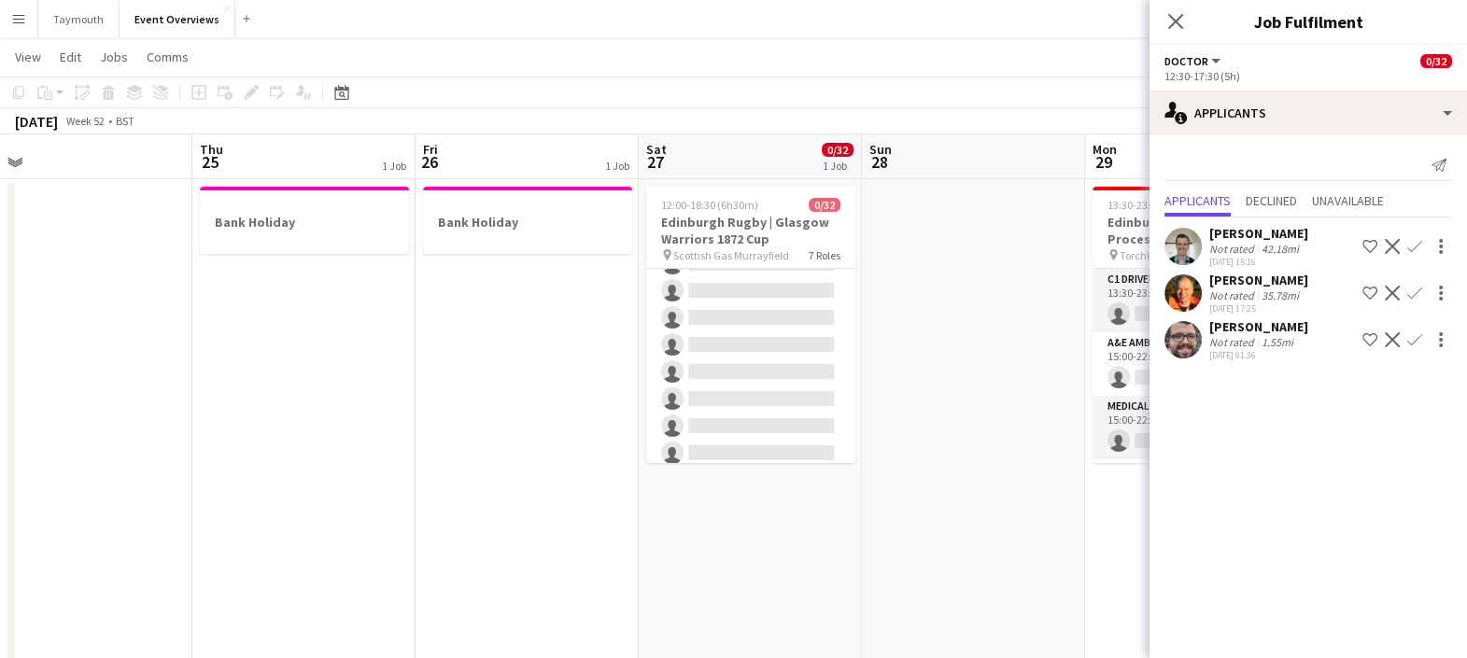
scroll to position [929, 0]
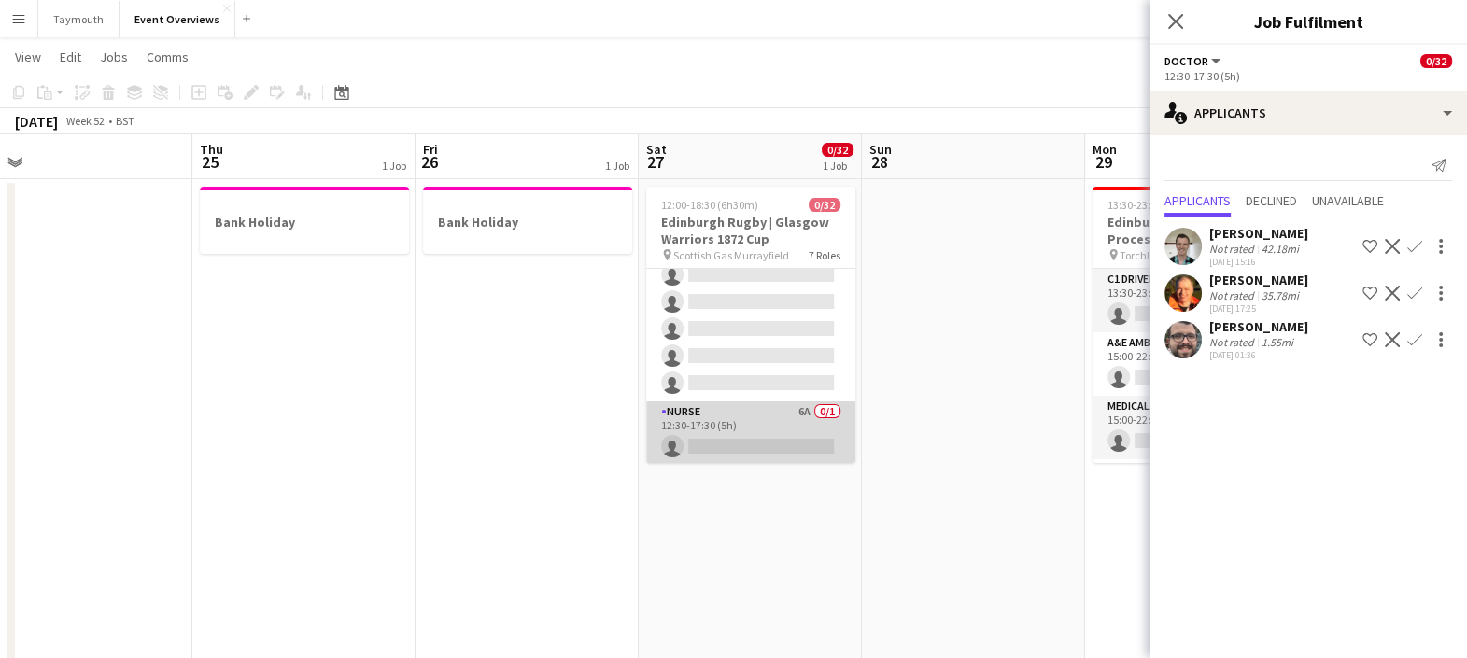
click at [766, 440] on app-card-role "Nurse 6A 0/1 12:30-17:30 (5h) single-neutral-actions" at bounding box center [750, 432] width 209 height 63
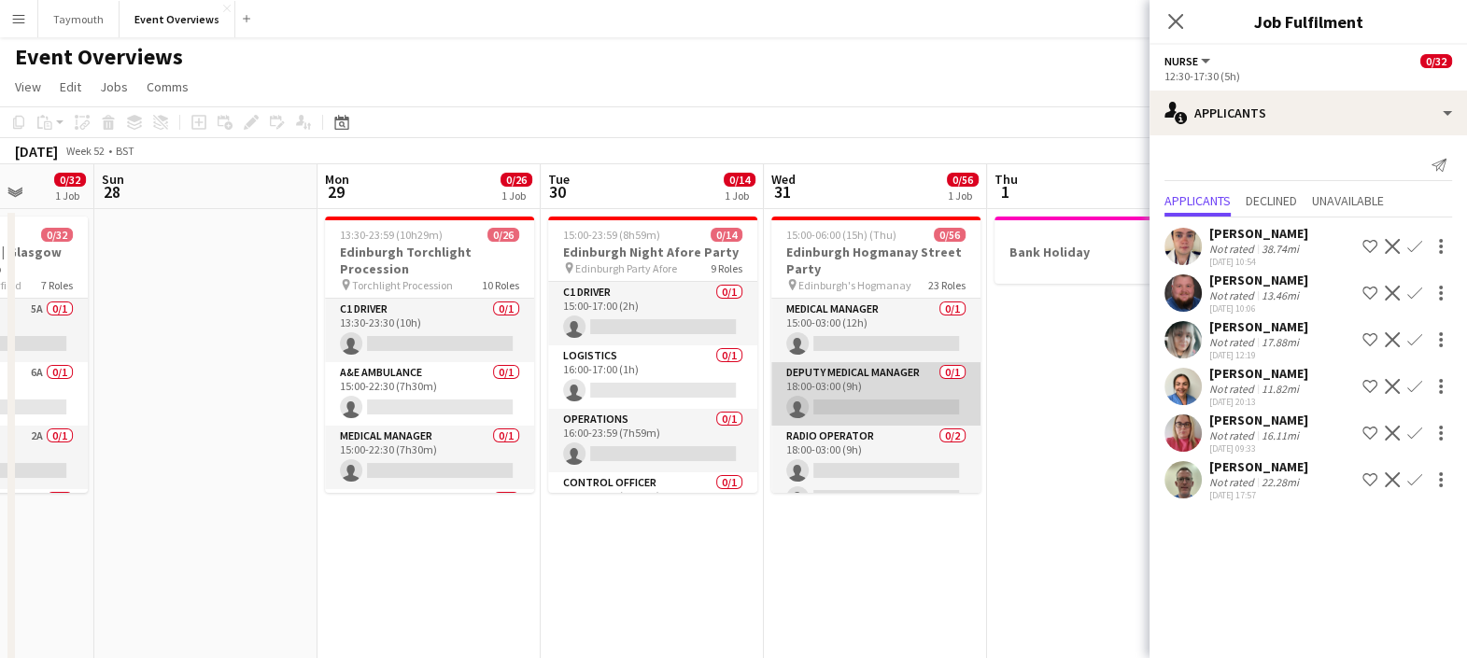
scroll to position [0, 810]
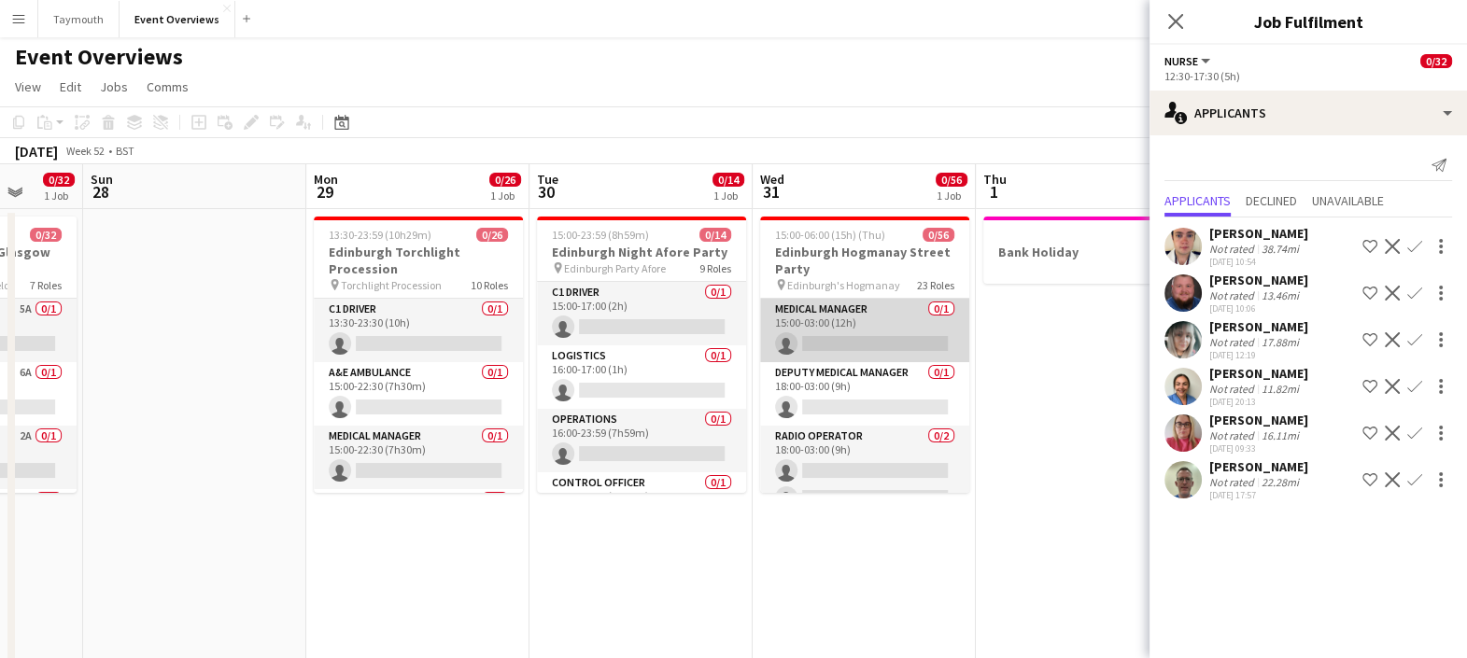
click at [866, 317] on app-card-role "Medical Manager 0/1 15:00-03:00 (12h) single-neutral-actions" at bounding box center [864, 330] width 209 height 63
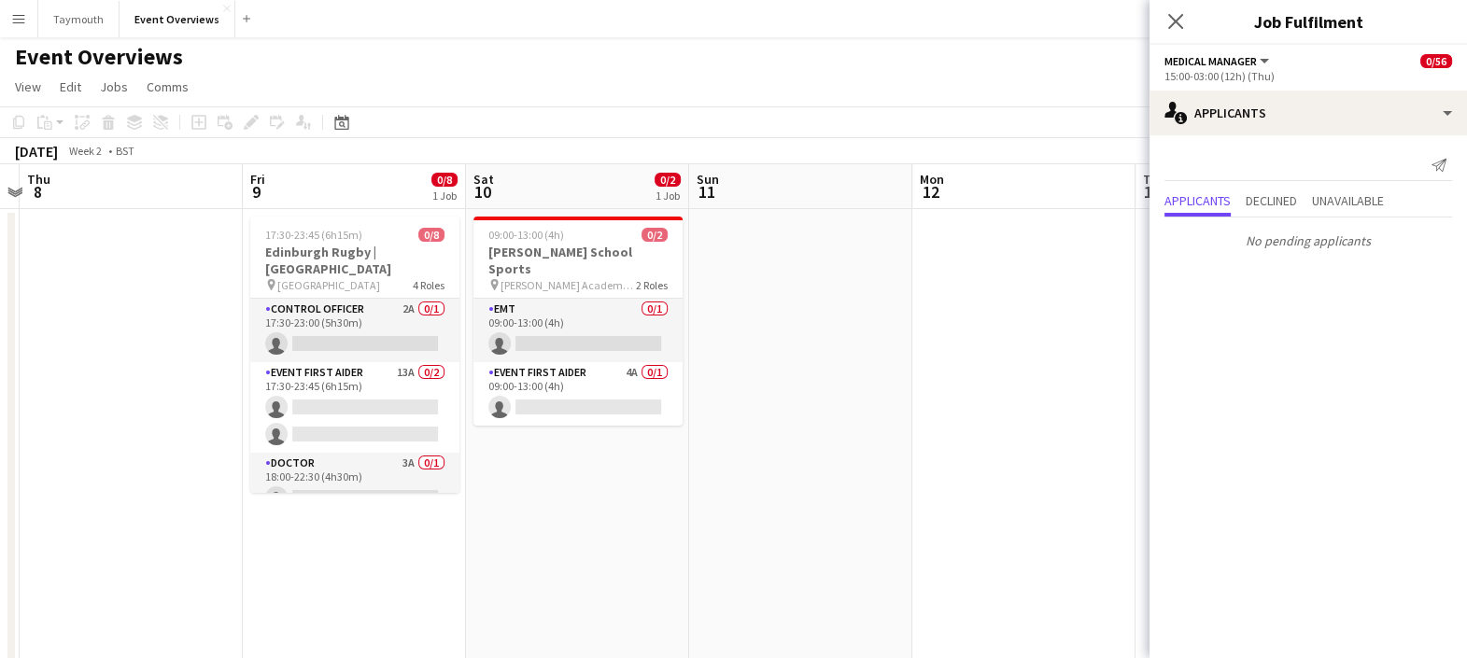
scroll to position [0, 657]
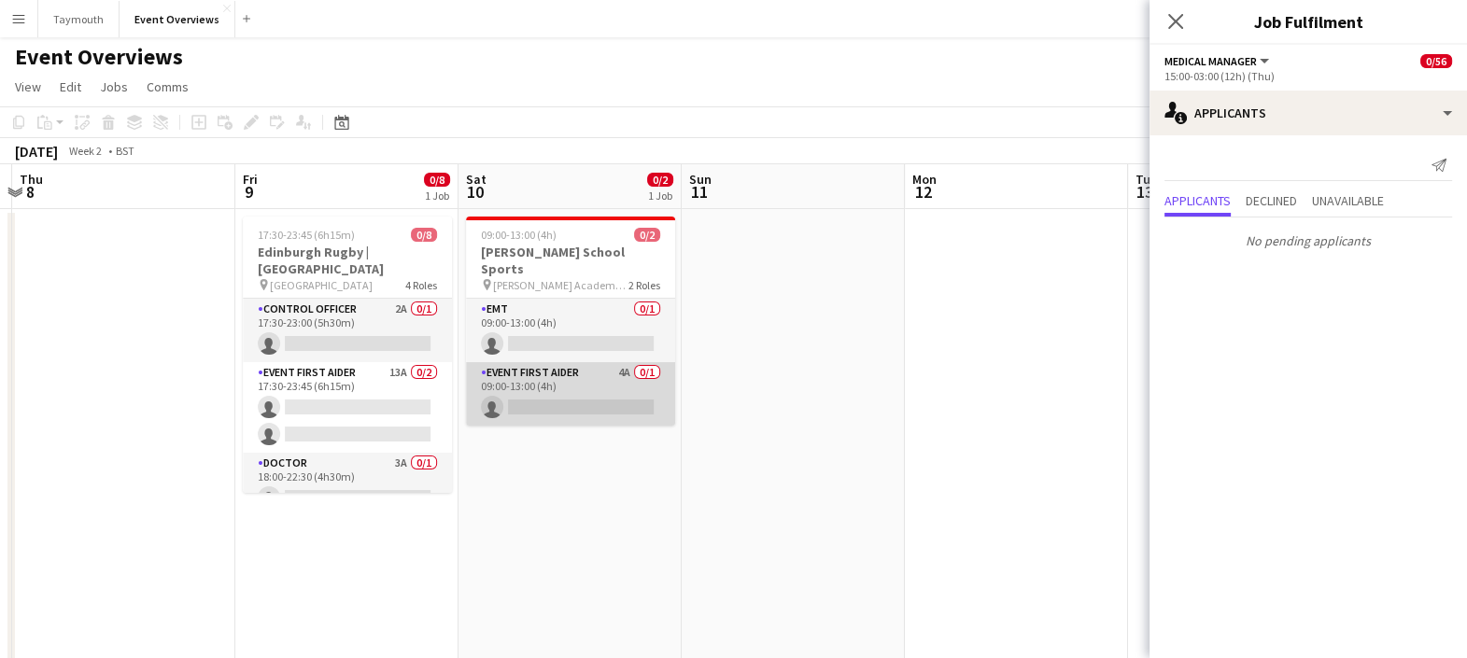
click at [582, 369] on app-card-role "Event First Aider 4A 0/1 09:00-13:00 (4h) single-neutral-actions" at bounding box center [570, 393] width 209 height 63
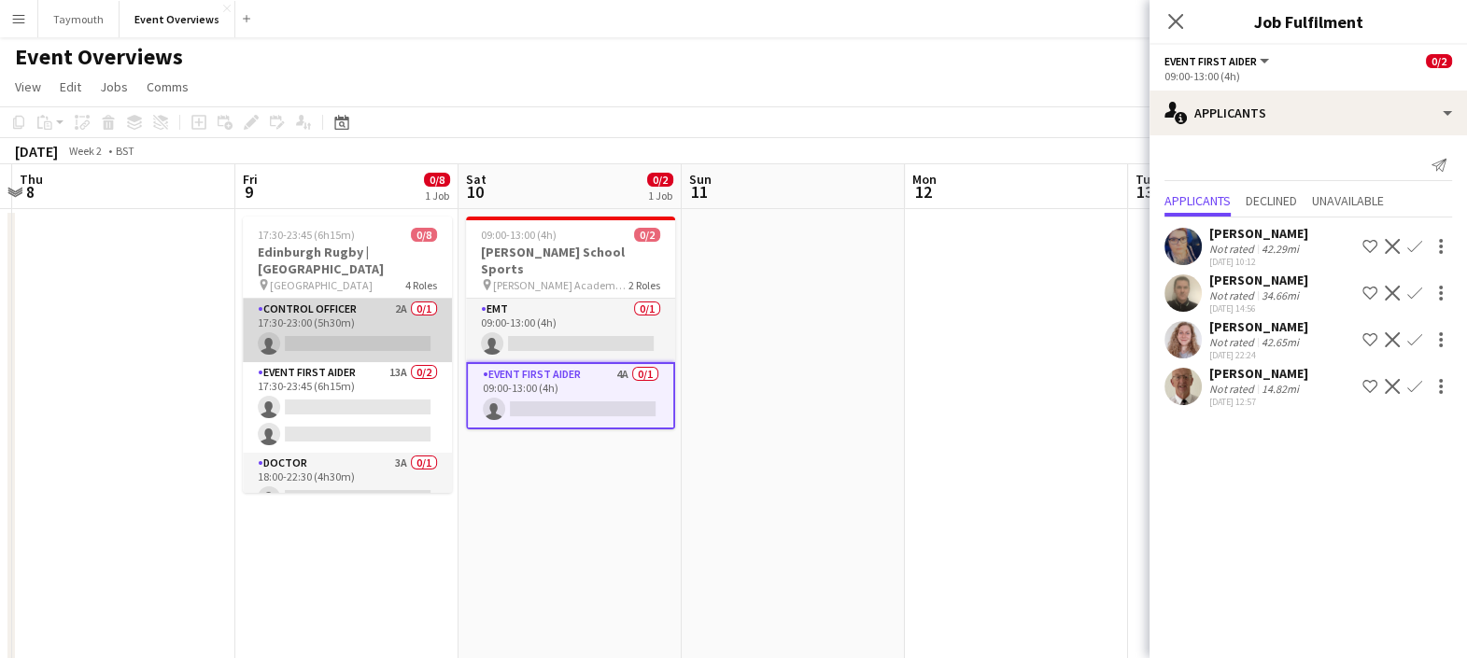
click at [367, 319] on app-card-role "Control Officer 2A 0/1 17:30-23:00 (5h30m) single-neutral-actions" at bounding box center [347, 330] width 209 height 63
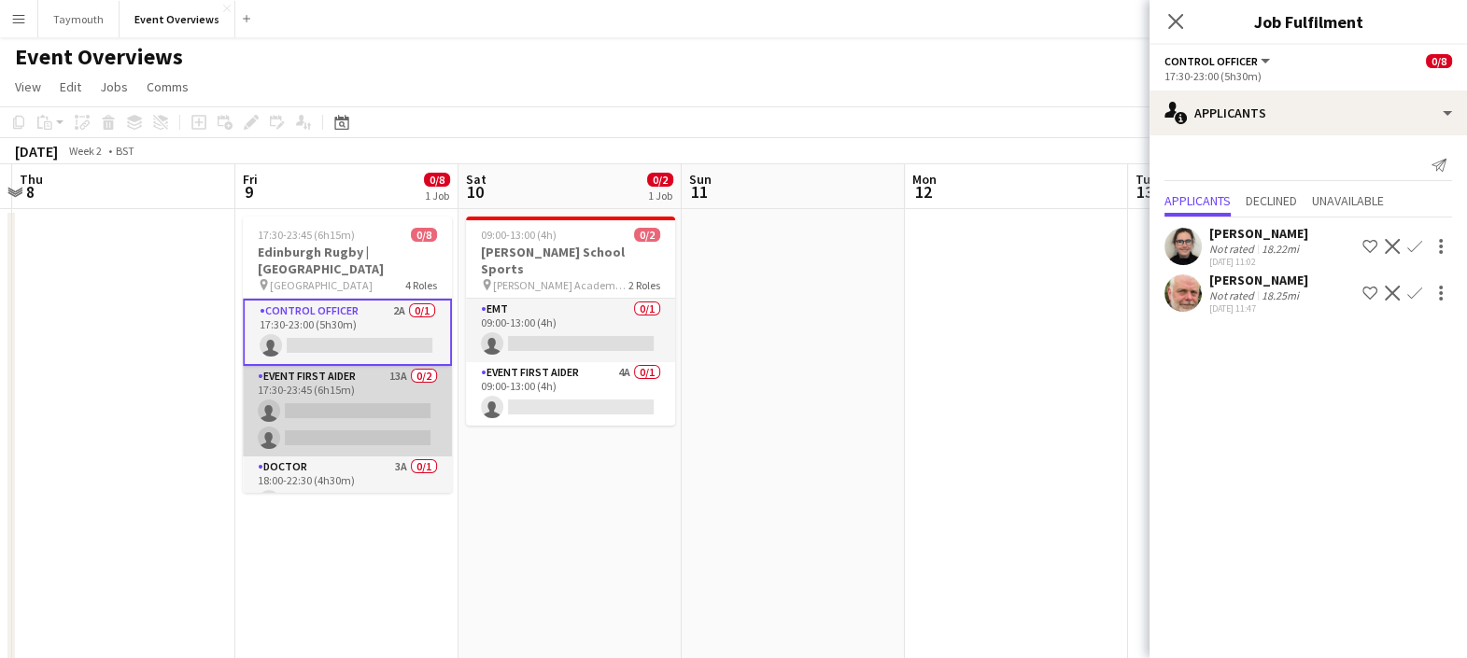
click at [355, 402] on app-card-role "Event First Aider 13A 0/2 17:30-23:45 (6h15m) single-neutral-actions single-neu…" at bounding box center [347, 411] width 209 height 91
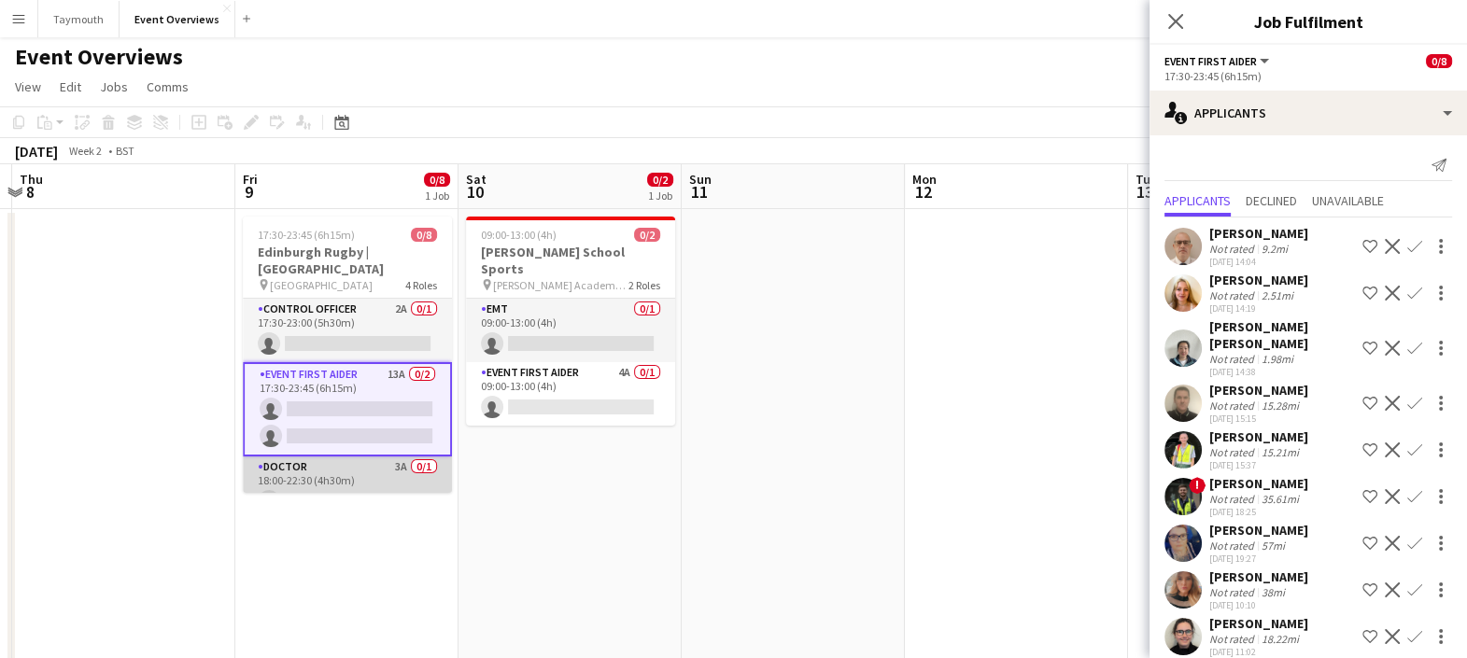
click at [359, 457] on app-card-role "Doctor 3A 0/1 18:00-22:30 (4h30m) single-neutral-actions" at bounding box center [347, 488] width 209 height 63
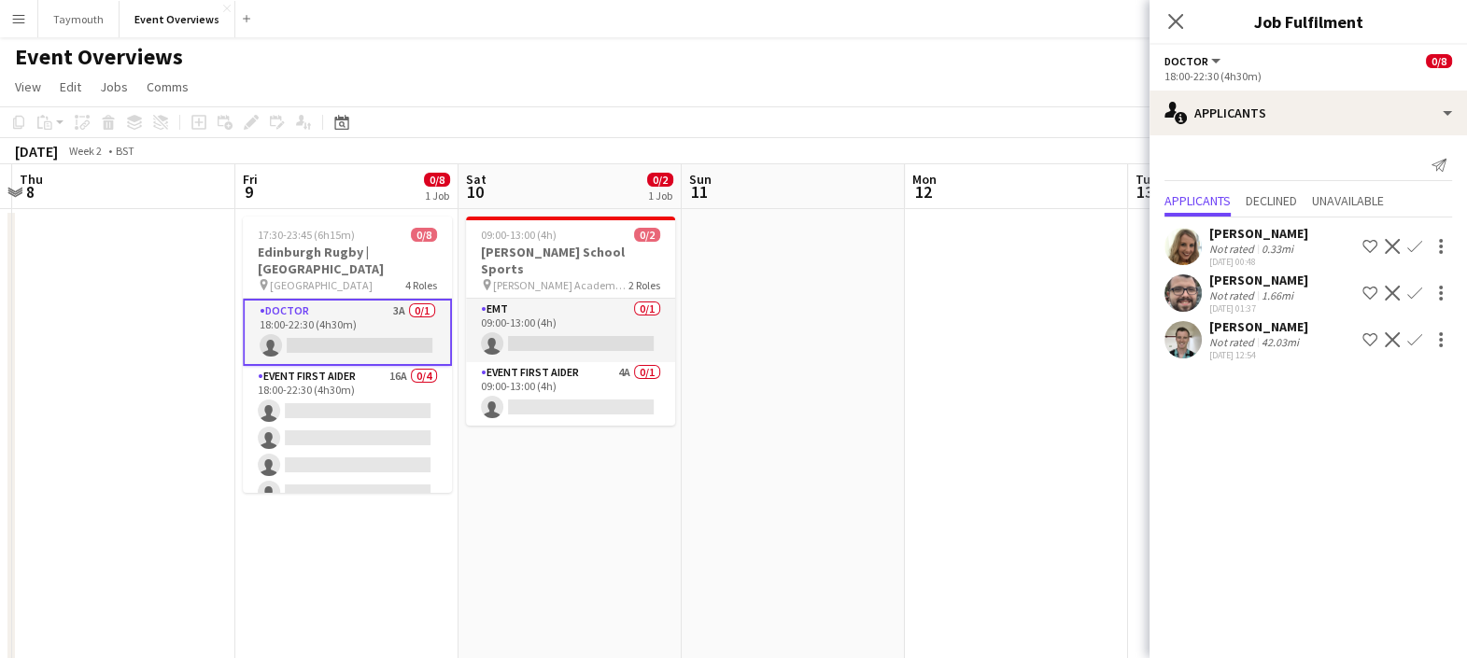
click at [359, 455] on app-card-role "Event First Aider 16A 0/4 18:00-22:30 (4h30m) single-neutral-actions single-neu…" at bounding box center [347, 438] width 209 height 145
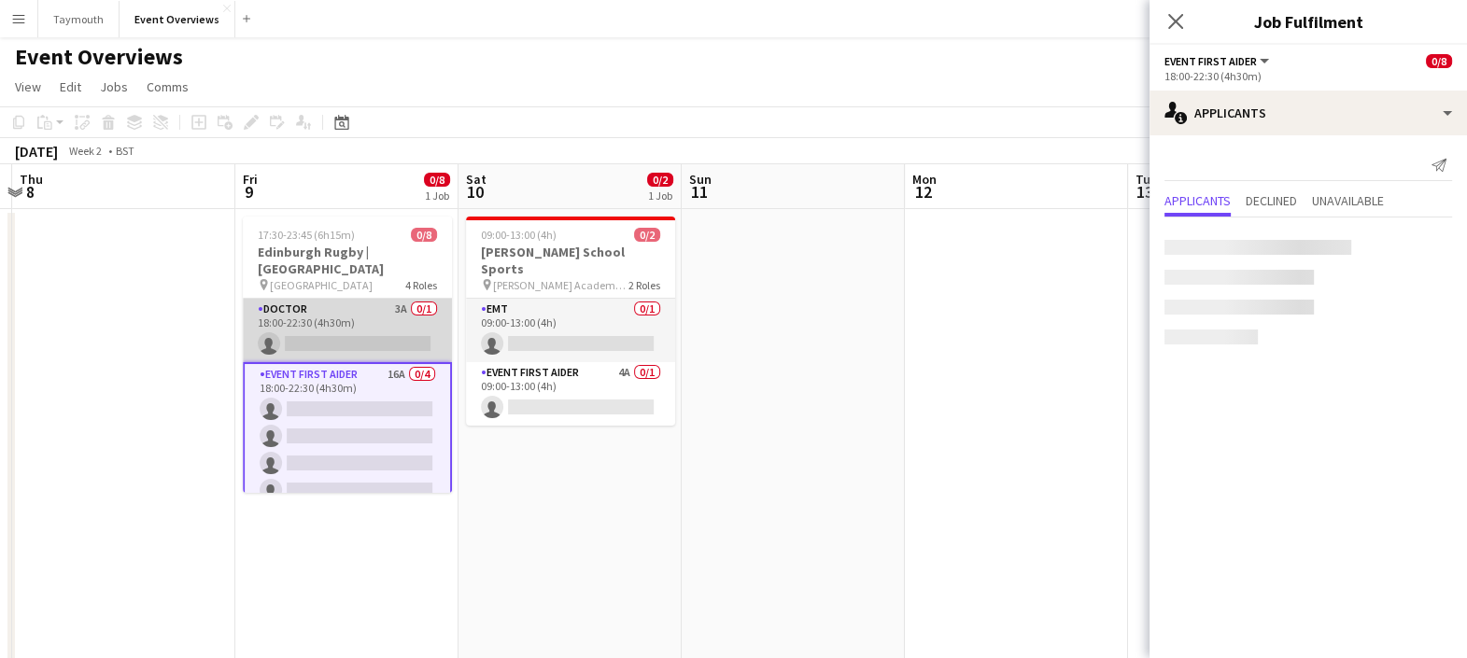
scroll to position [152, 0]
